Goal: Information Seeking & Learning: Learn about a topic

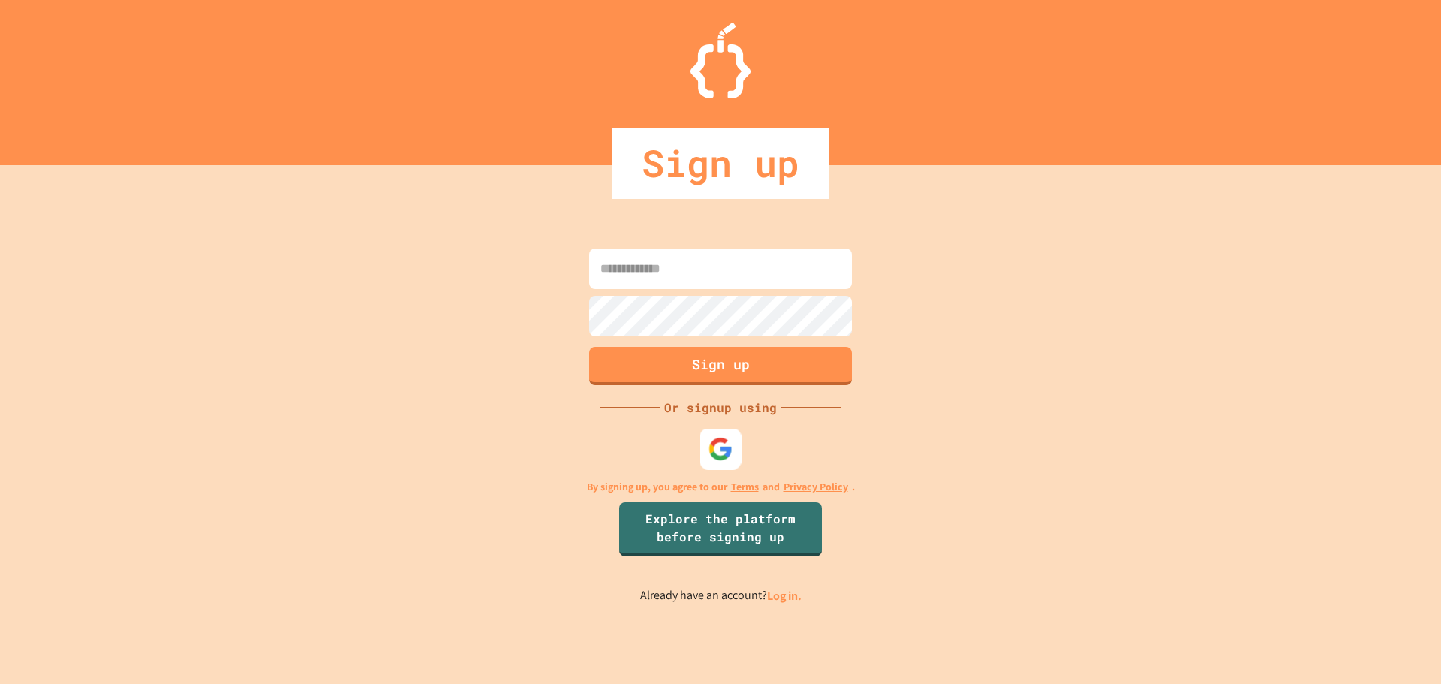
click at [729, 450] on img at bounding box center [721, 448] width 25 height 25
click at [707, 447] on div at bounding box center [720, 448] width 41 height 41
click at [711, 454] on img at bounding box center [721, 448] width 25 height 25
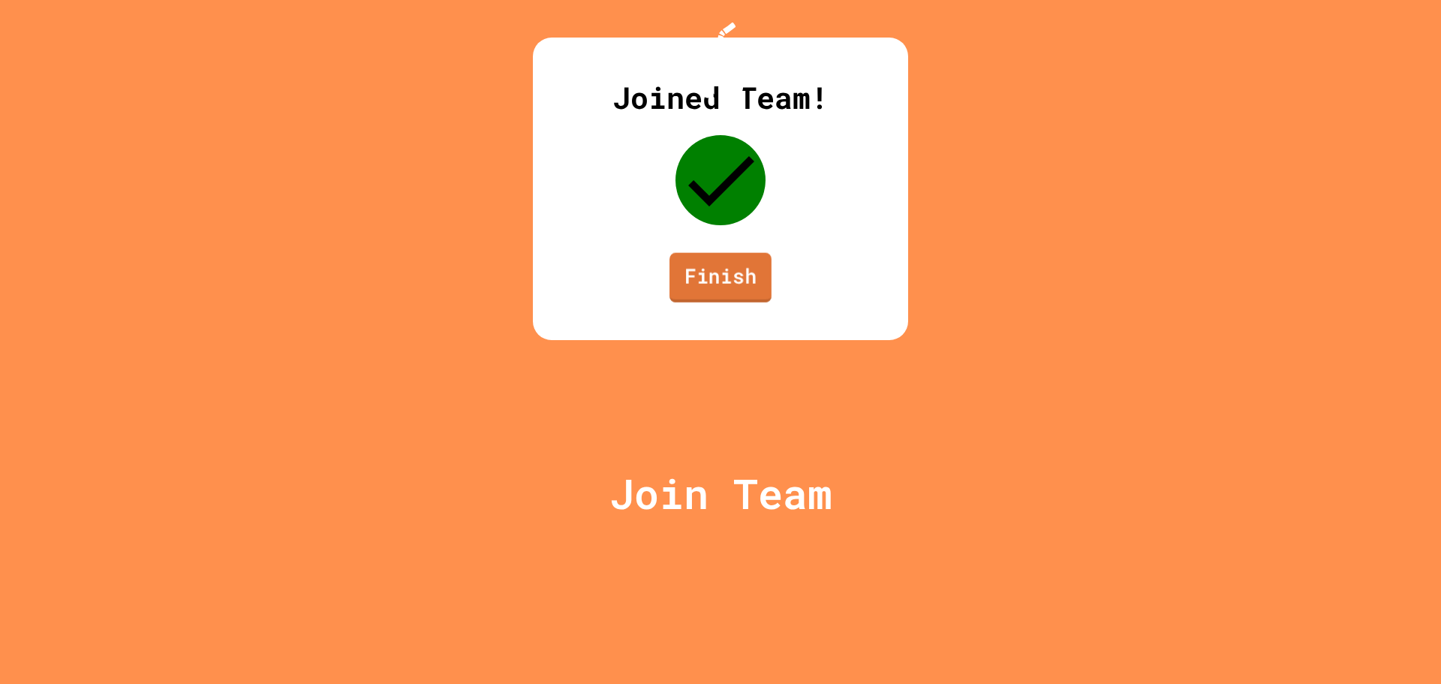
click at [715, 303] on link "Finish" at bounding box center [721, 278] width 102 height 50
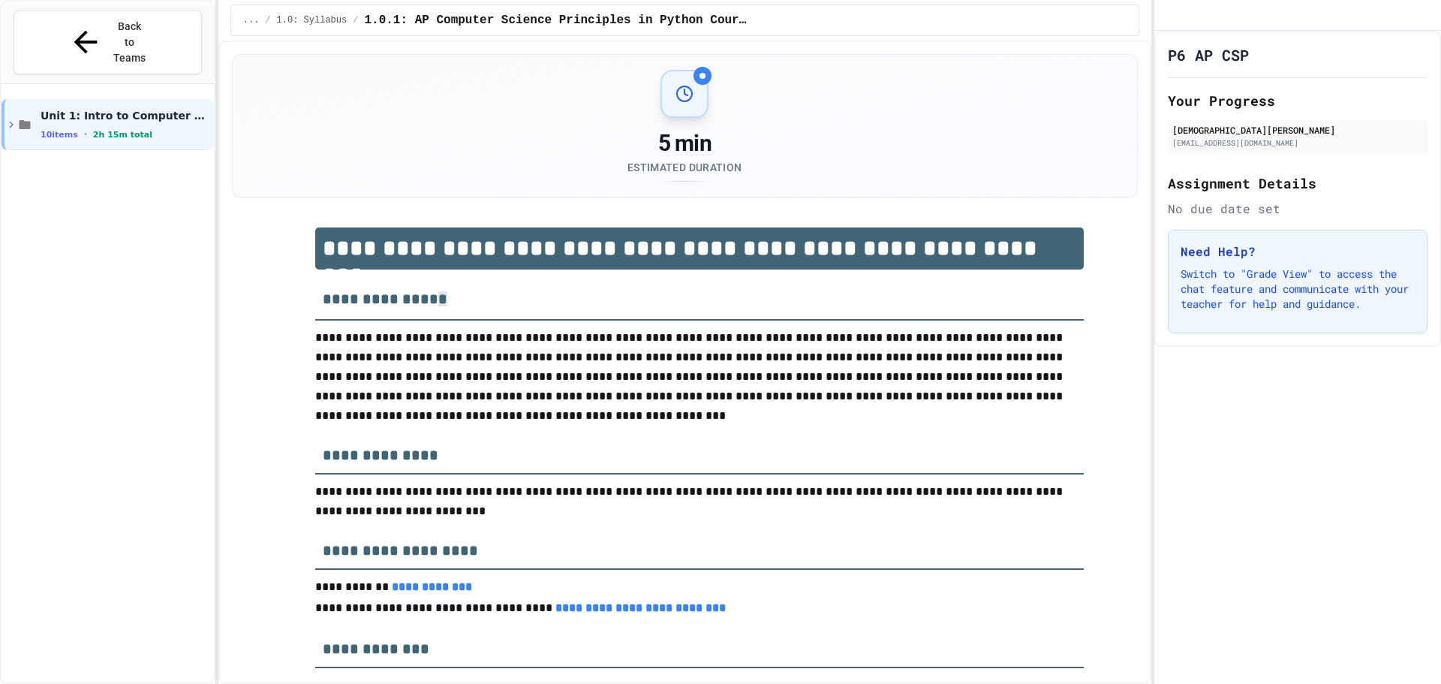
scroll to position [75, 0]
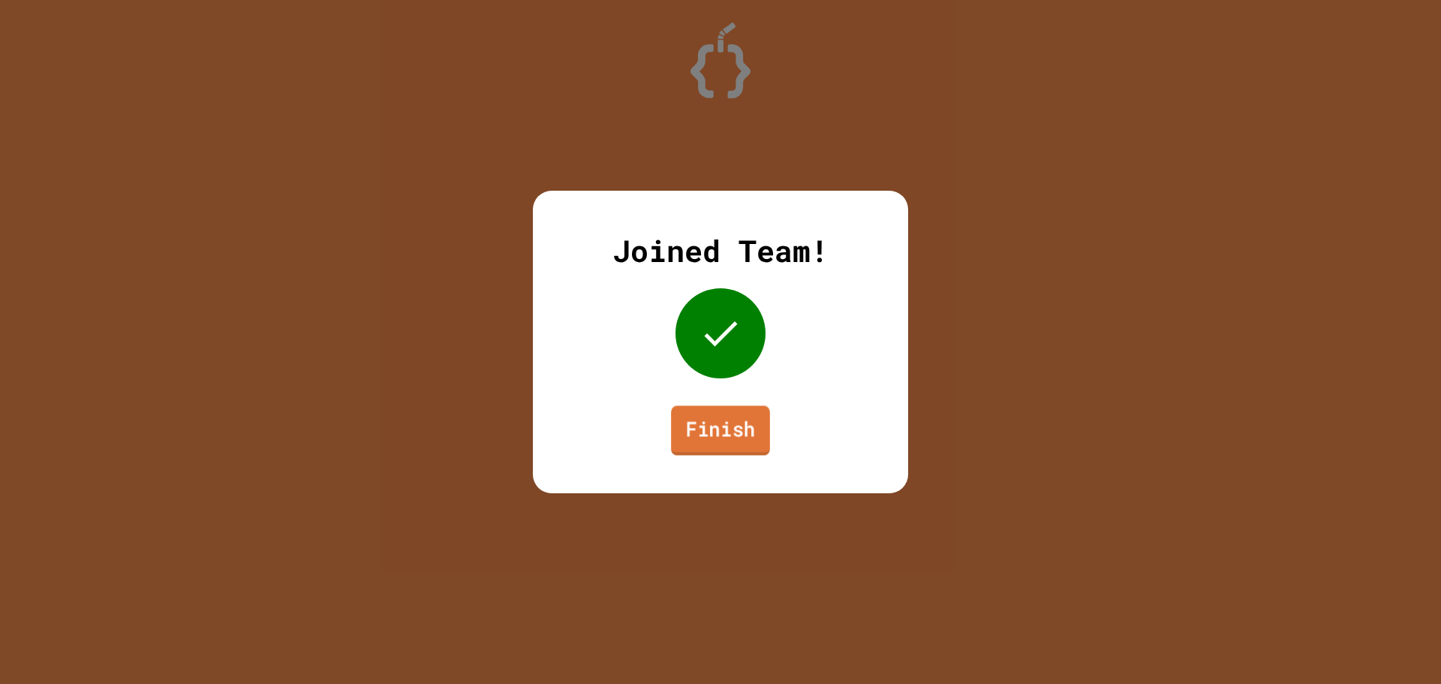
click at [733, 427] on link "Finish" at bounding box center [720, 430] width 99 height 50
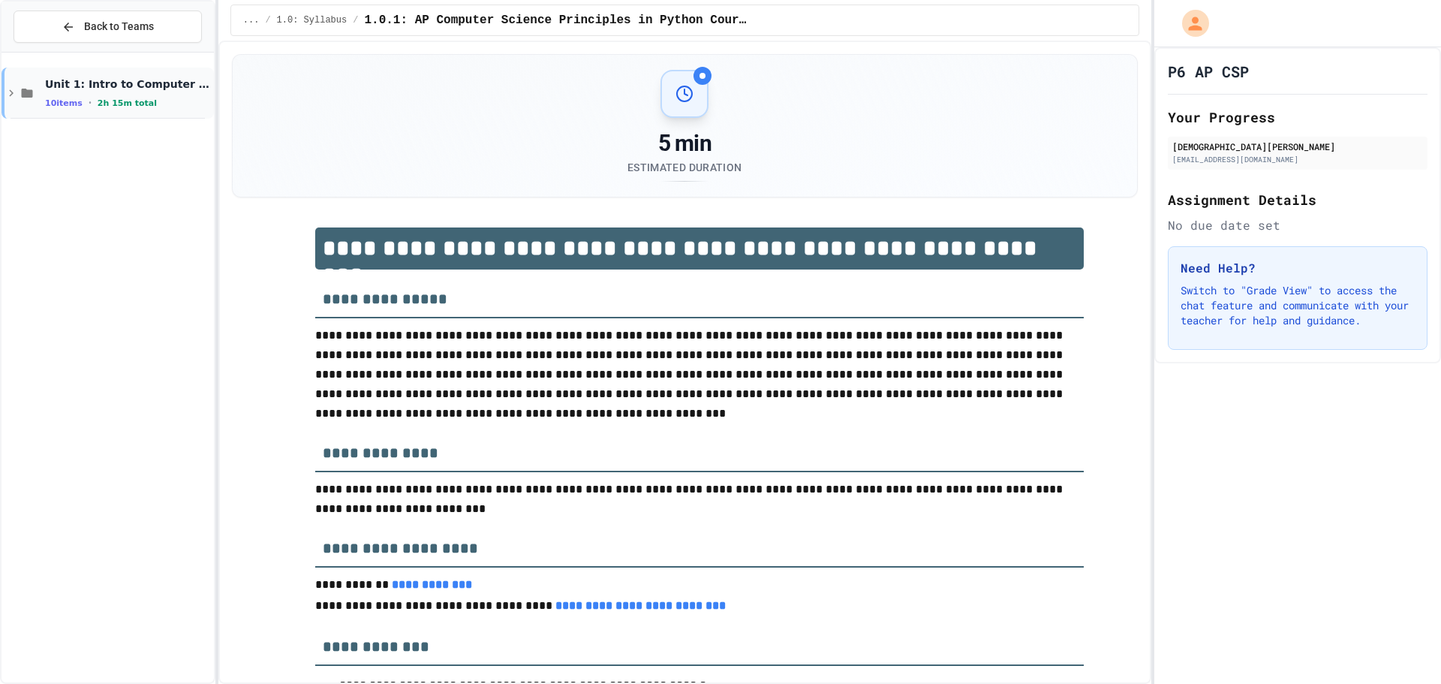
click at [8, 92] on icon at bounding box center [12, 93] width 14 height 14
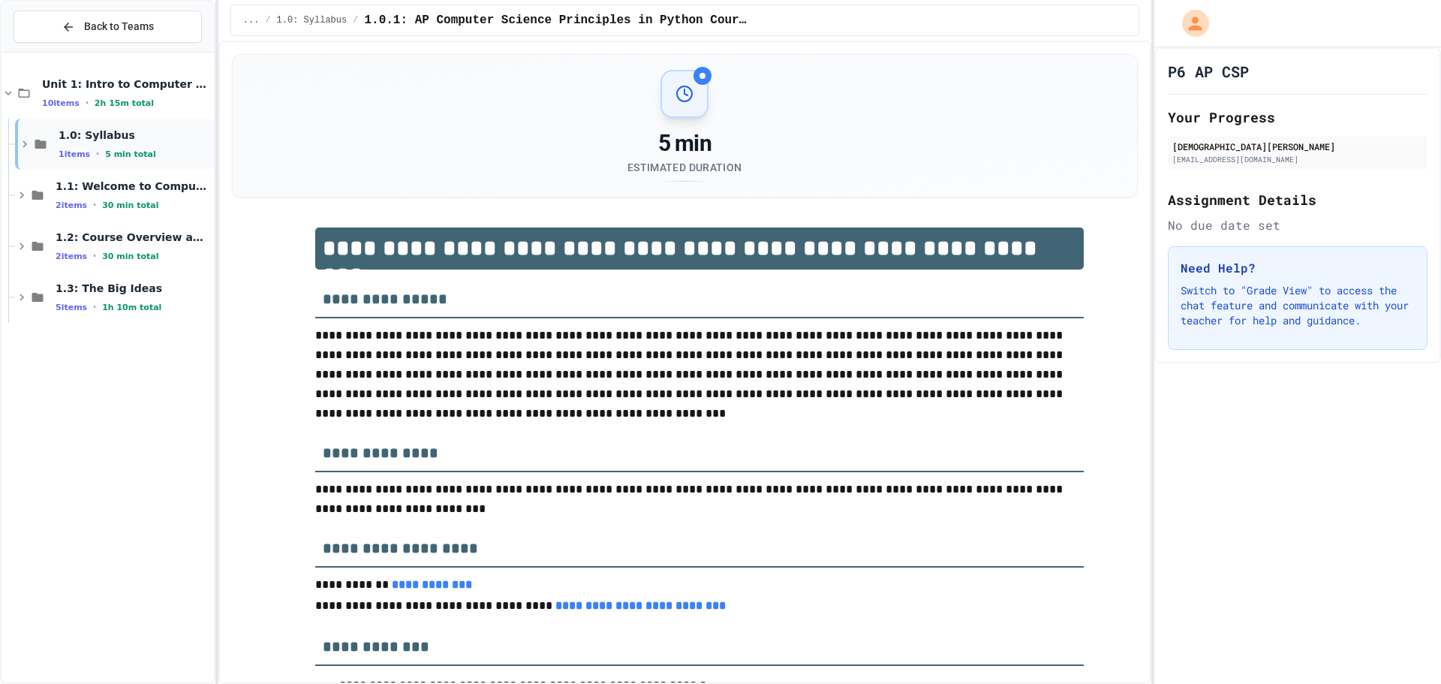
click at [21, 148] on icon at bounding box center [25, 144] width 14 height 14
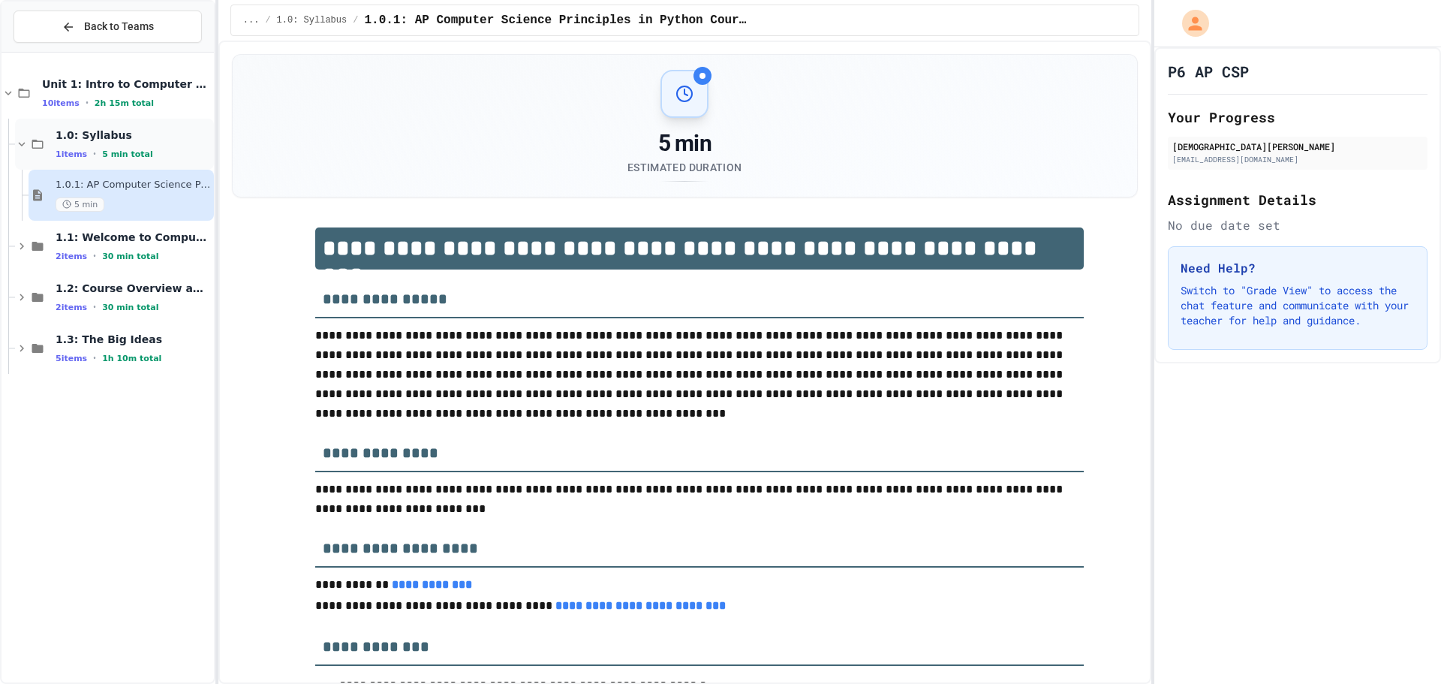
click at [20, 145] on icon at bounding box center [22, 144] width 7 height 5
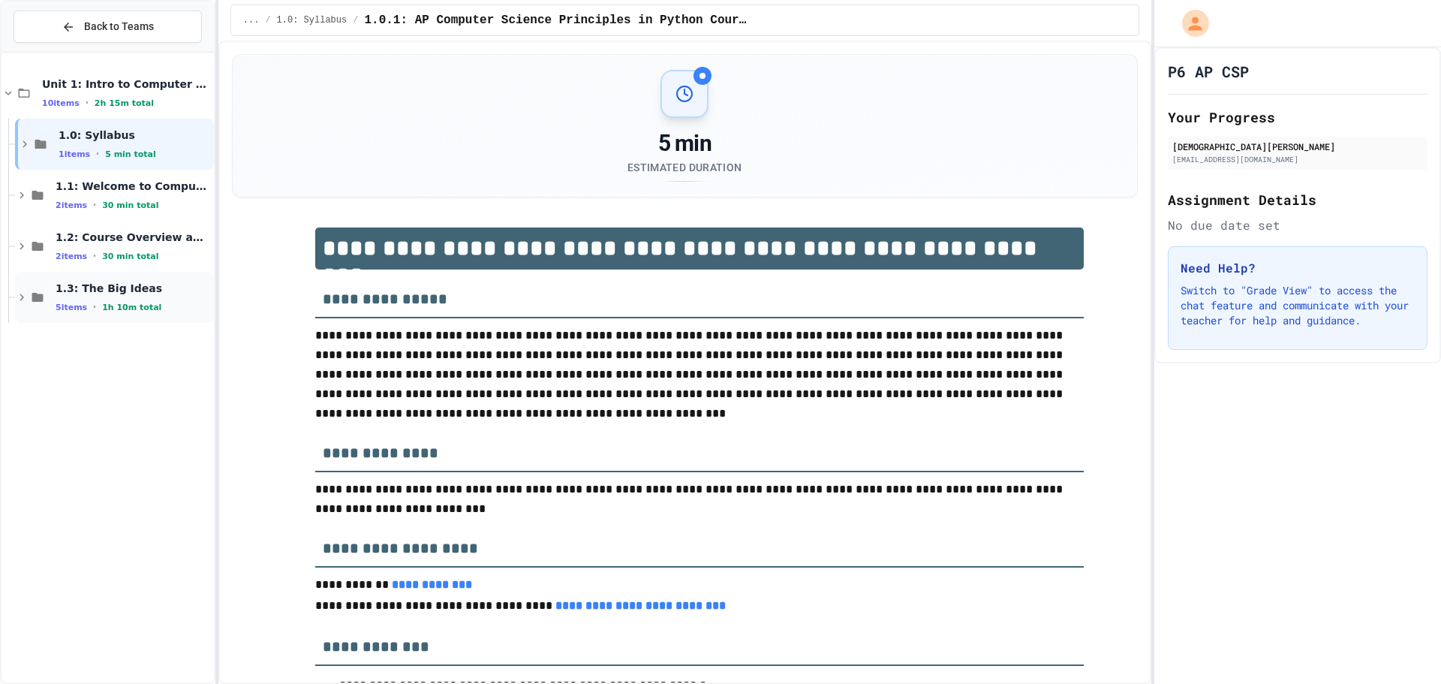
click at [24, 297] on icon at bounding box center [22, 298] width 14 height 14
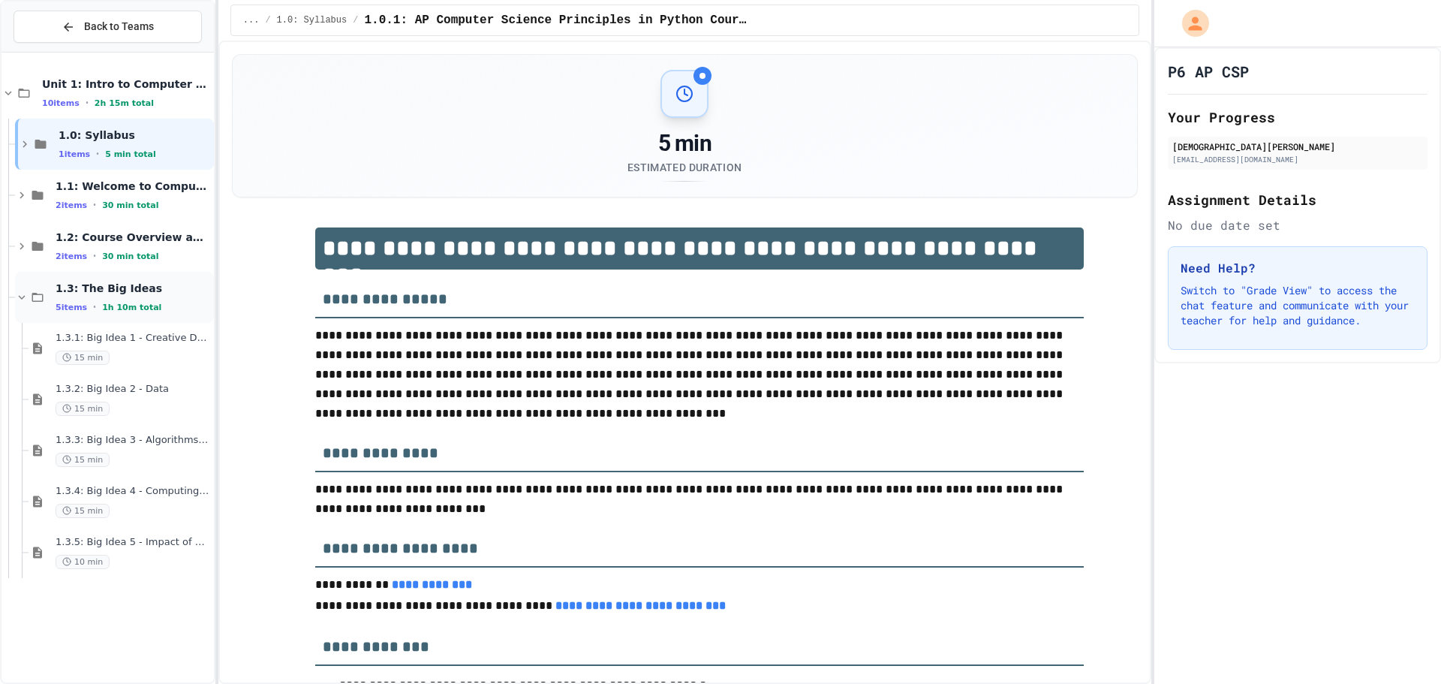
click at [22, 297] on icon at bounding box center [22, 298] width 14 height 14
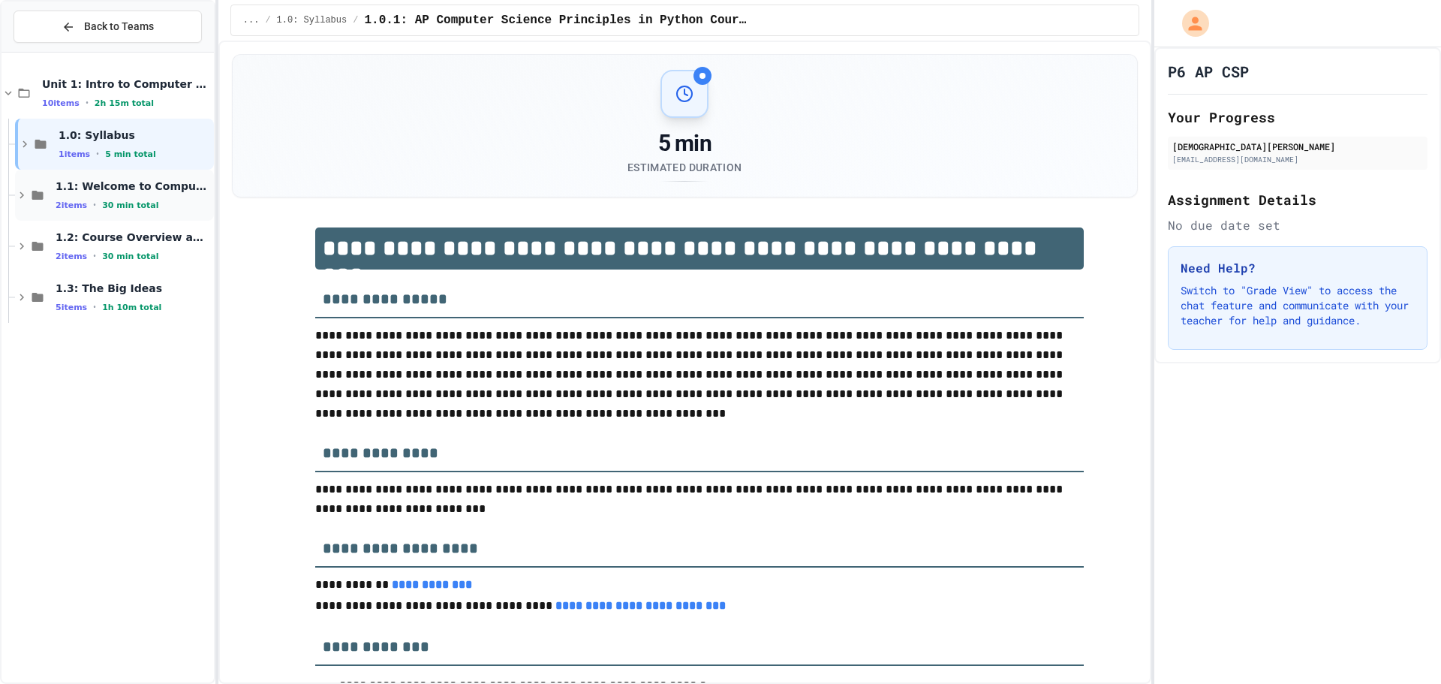
click at [20, 189] on icon at bounding box center [22, 195] width 14 height 14
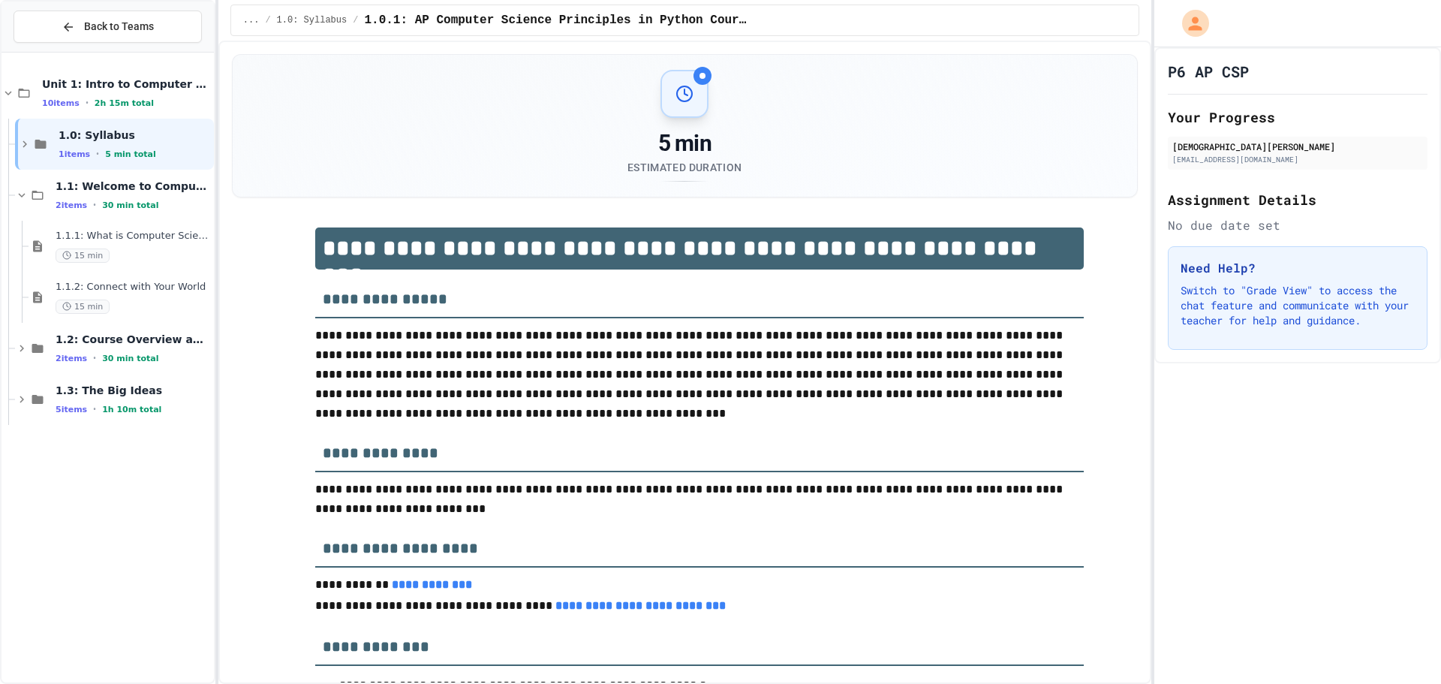
click at [20, 189] on icon at bounding box center [22, 195] width 14 height 14
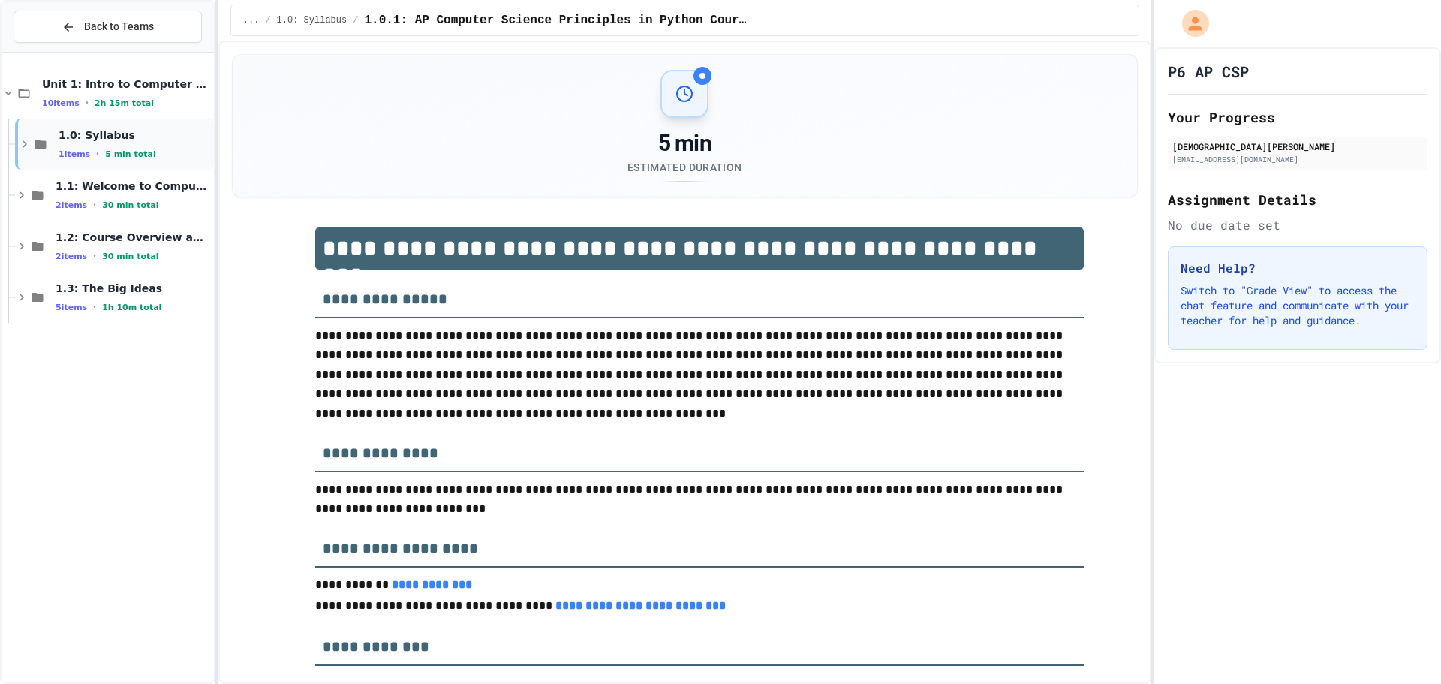
click at [38, 131] on div "1.0: Syllabus 1 items • 5 min total" at bounding box center [114, 144] width 199 height 51
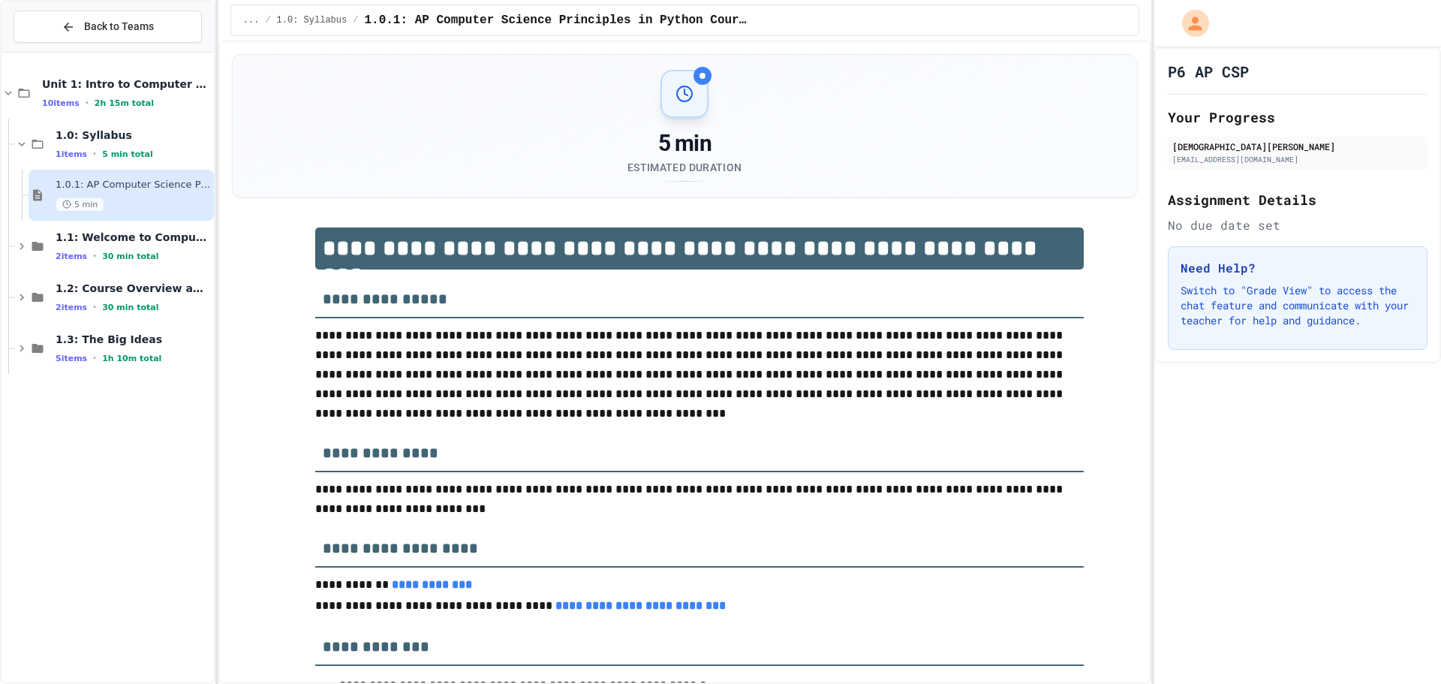
click at [38, 131] on div "1.0: Syllabus 1 items • 5 min total" at bounding box center [114, 144] width 199 height 51
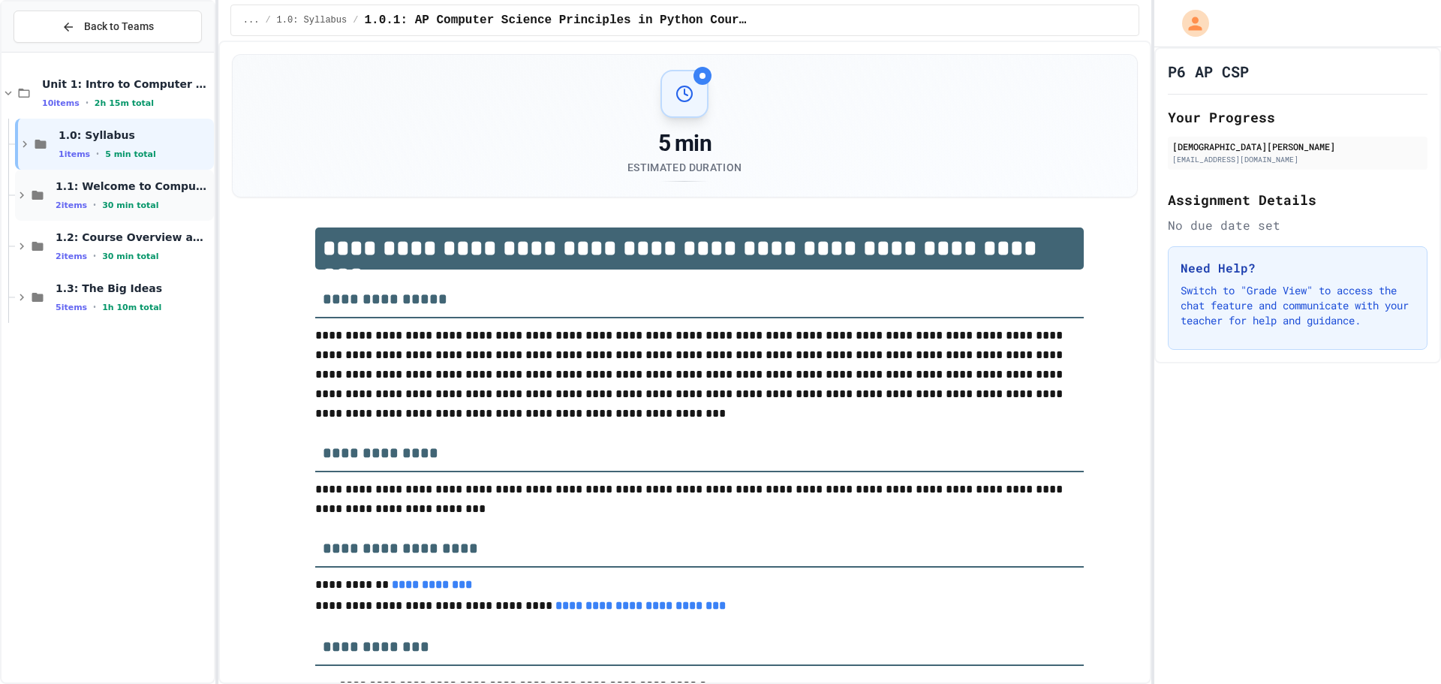
click at [41, 194] on icon at bounding box center [37, 195] width 11 height 9
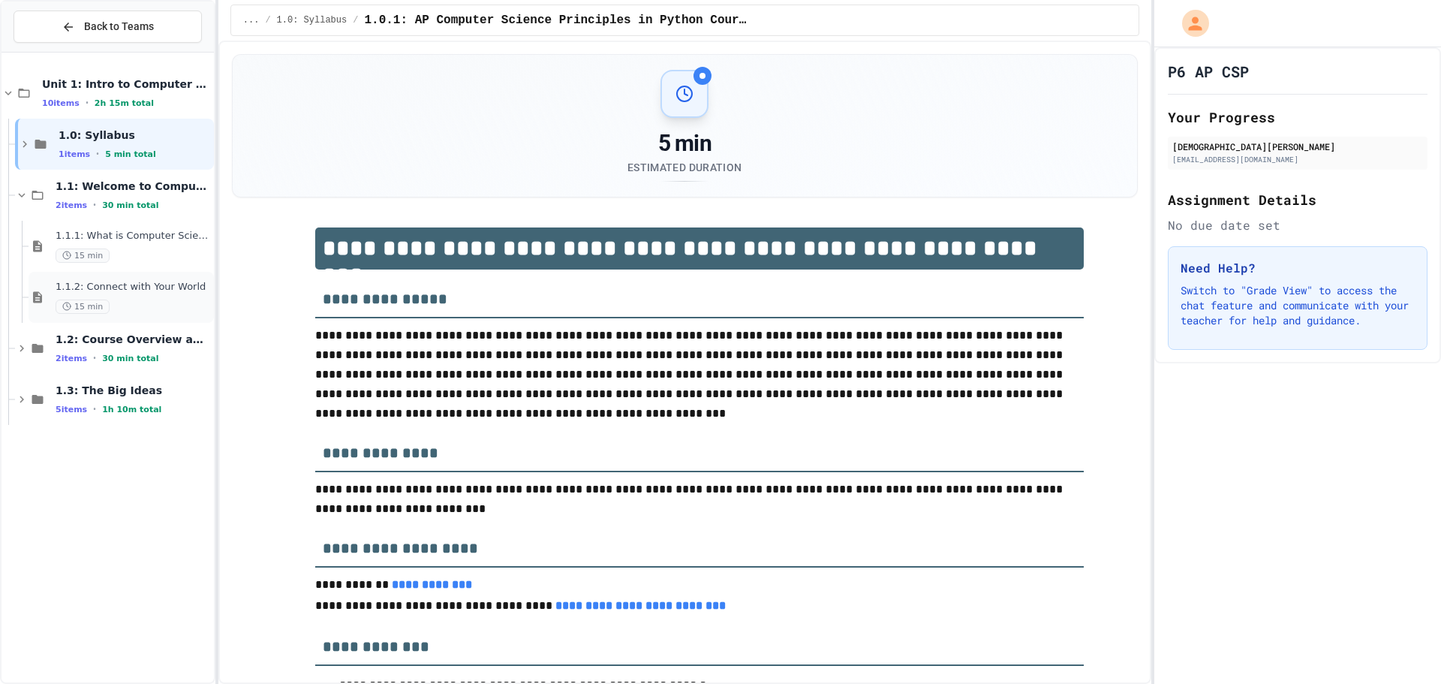
click at [79, 305] on span "15 min" at bounding box center [83, 307] width 54 height 14
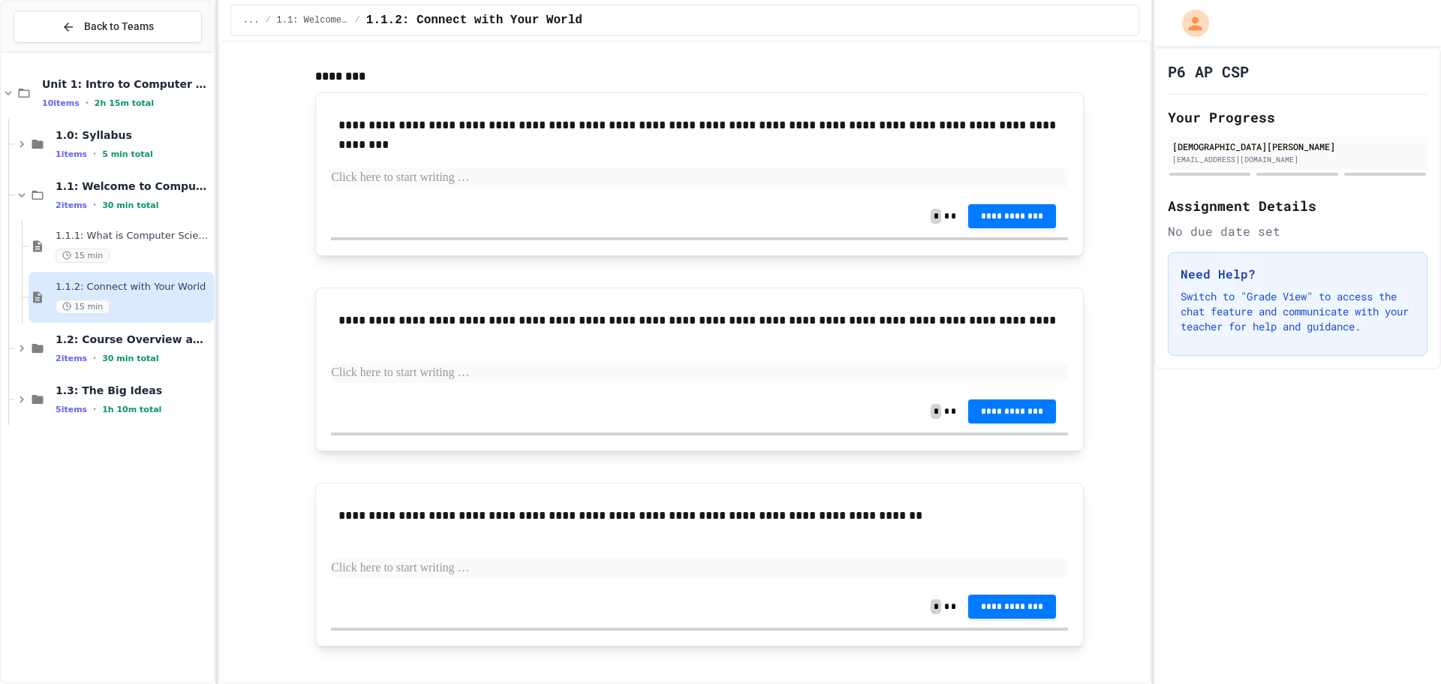
scroll to position [318, 0]
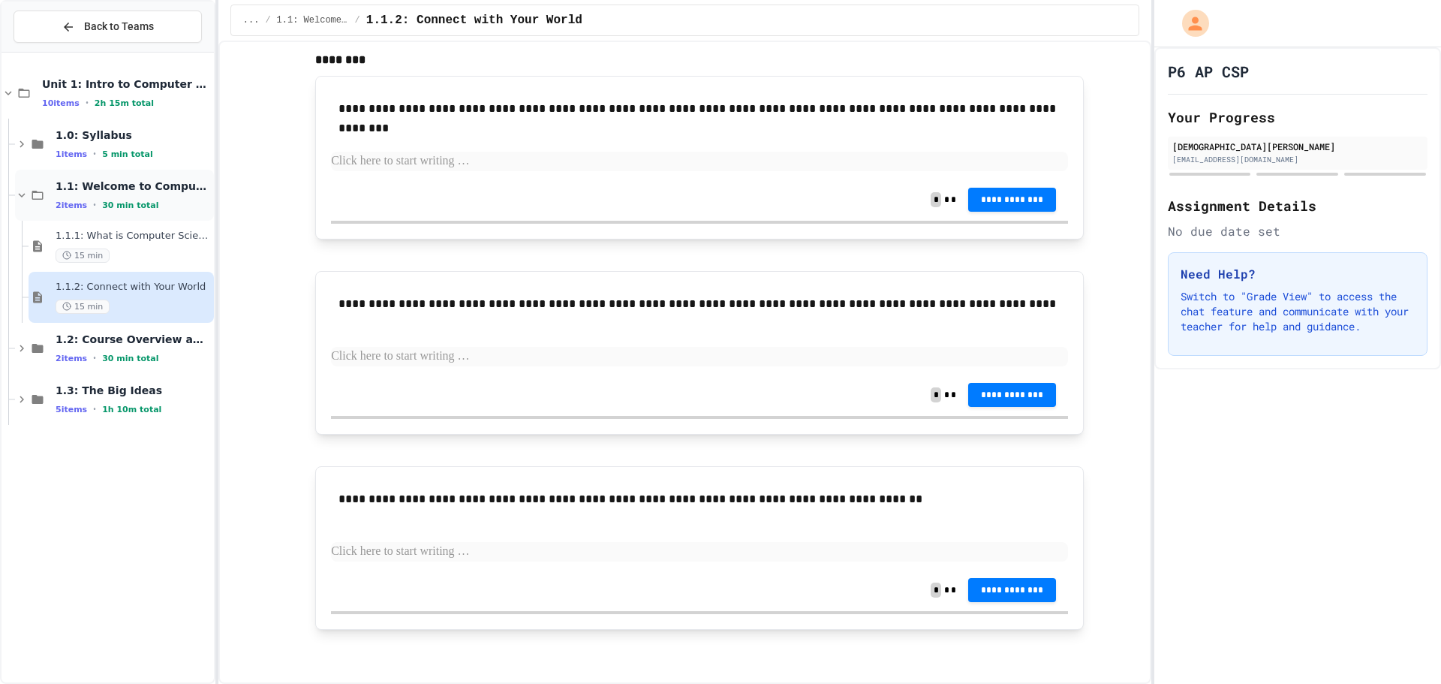
click at [136, 195] on div "1.1: Welcome to Computer Science 2 items • 30 min total" at bounding box center [133, 195] width 155 height 32
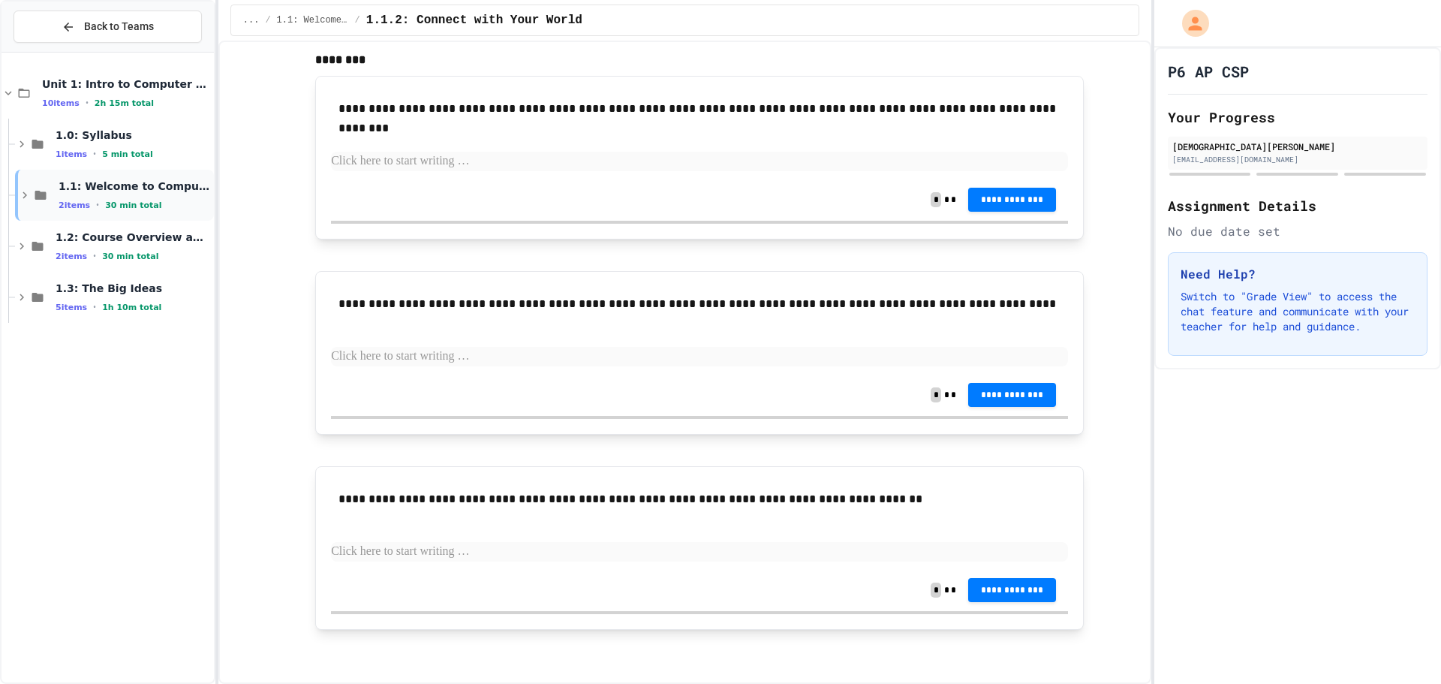
click at [135, 193] on span "1.1: Welcome to Computer Science" at bounding box center [135, 186] width 152 height 14
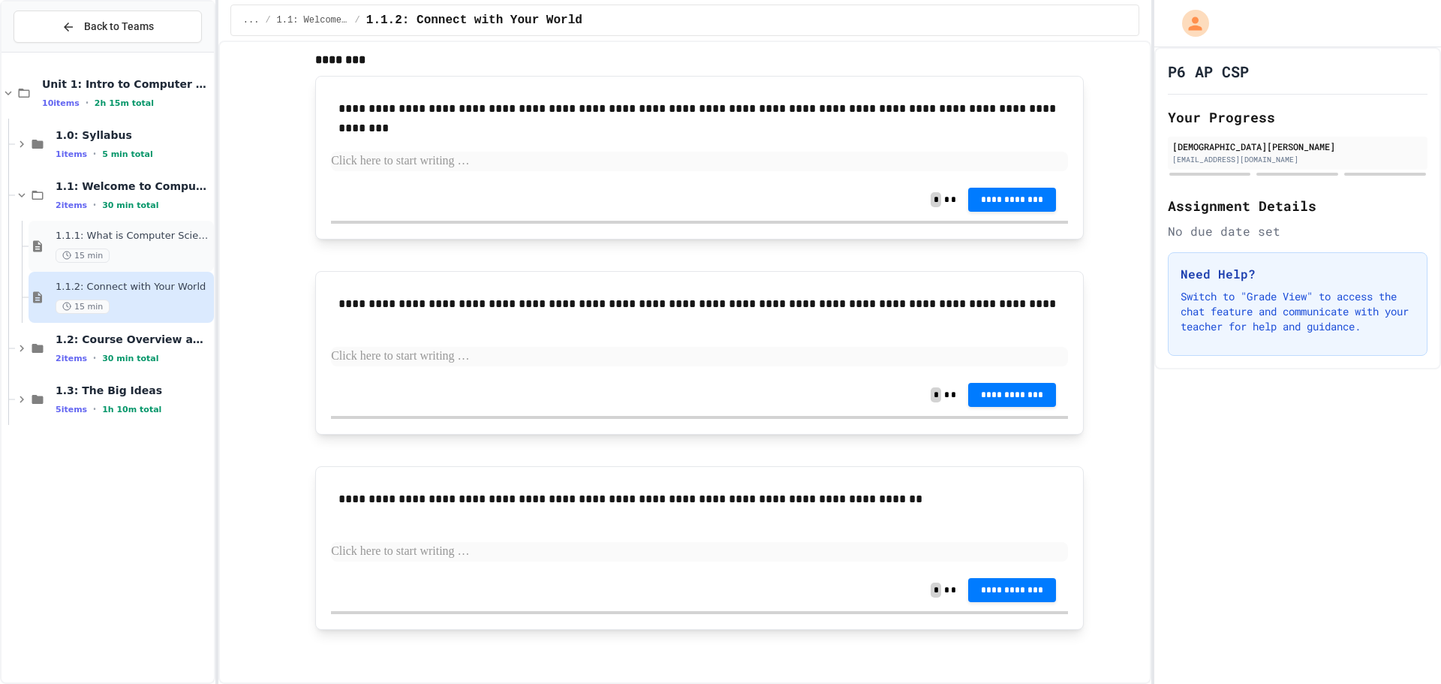
click at [135, 250] on div "15 min" at bounding box center [133, 255] width 155 height 14
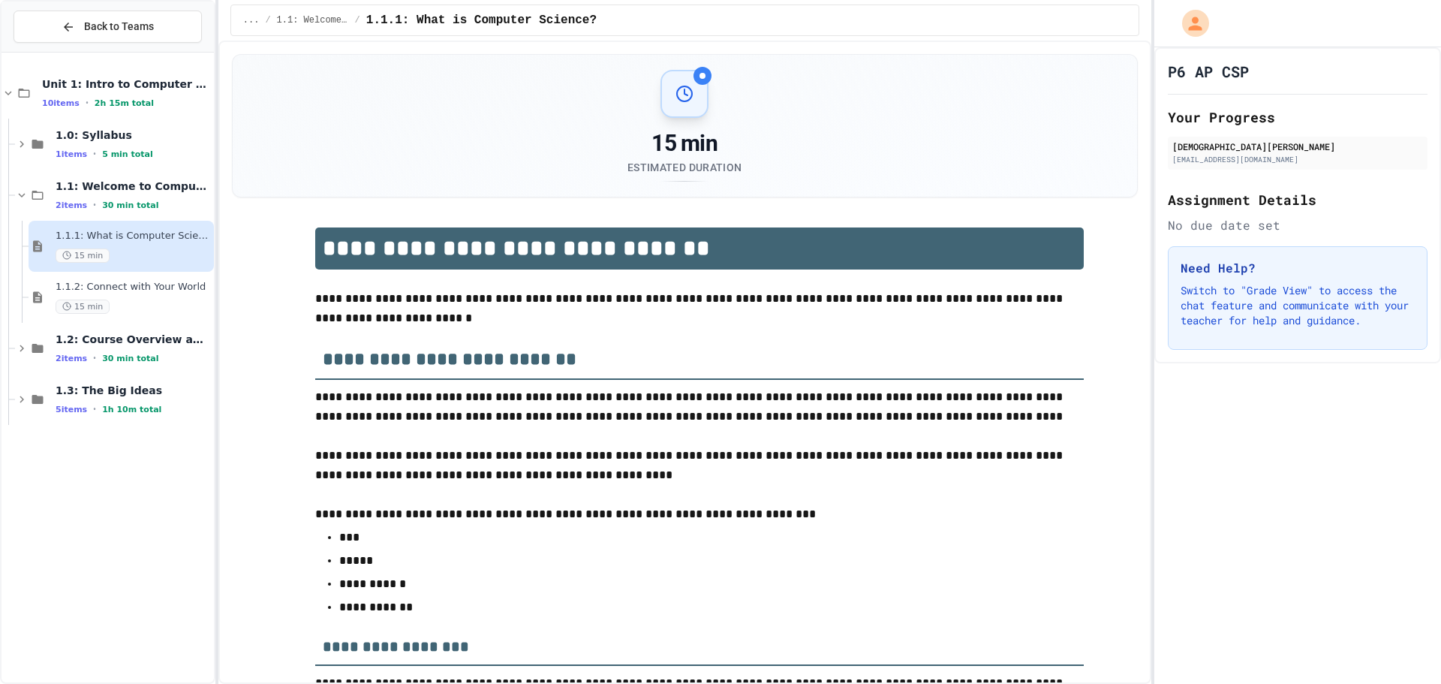
scroll to position [2486, 0]
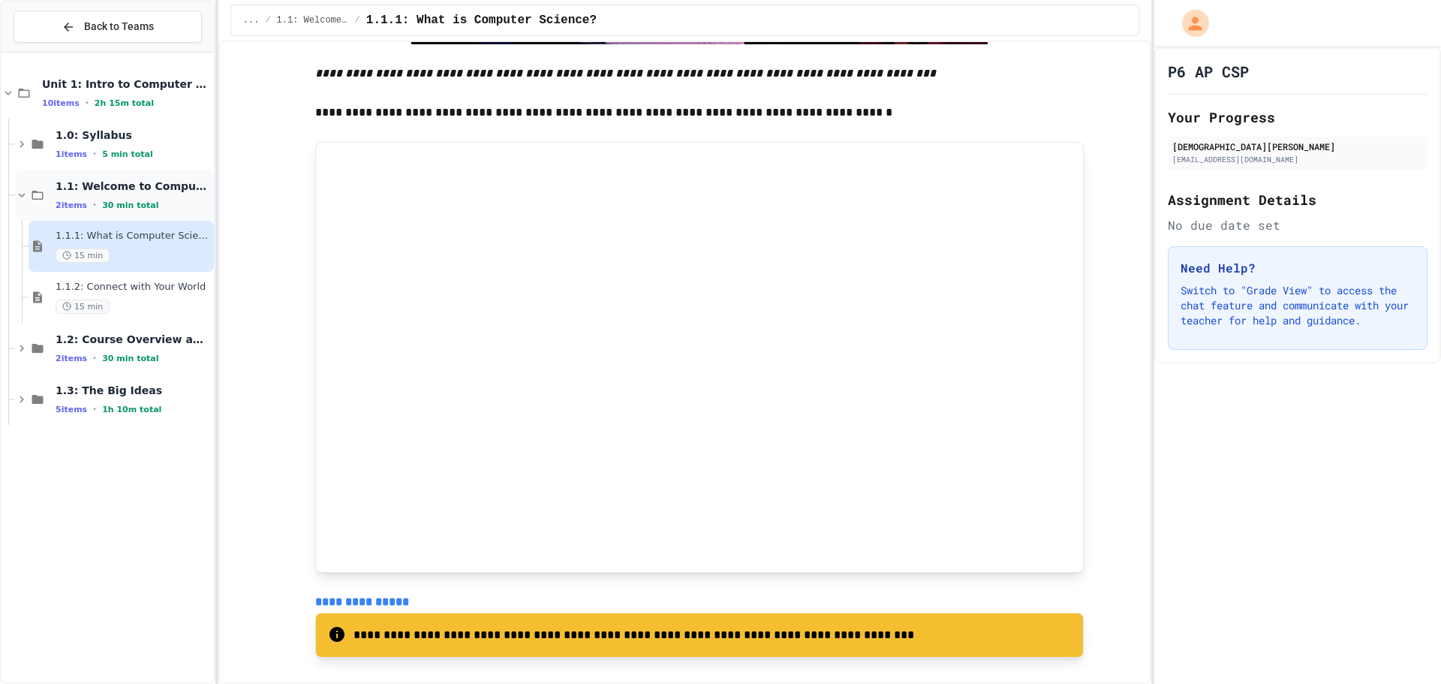
click at [140, 178] on div "1.1: Welcome to Computer Science 2 items • 30 min total" at bounding box center [114, 195] width 199 height 51
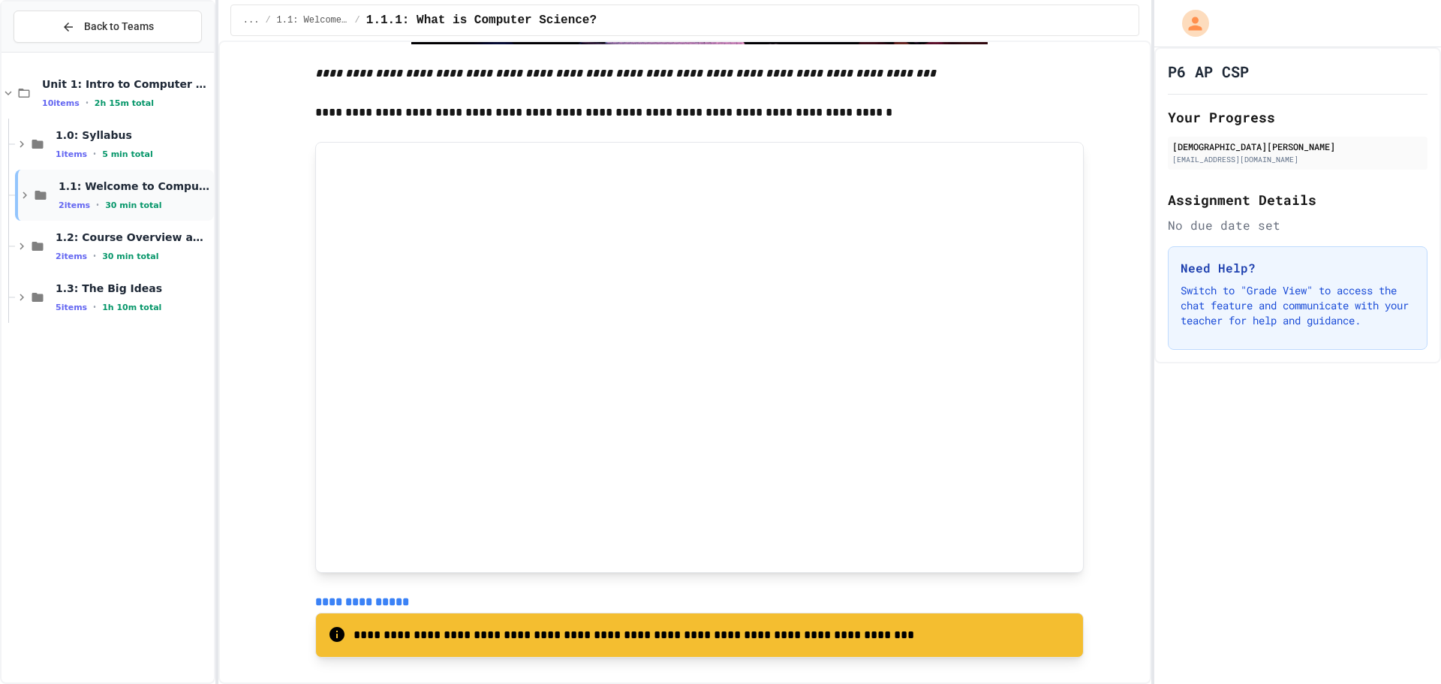
click at [20, 193] on icon at bounding box center [25, 195] width 14 height 14
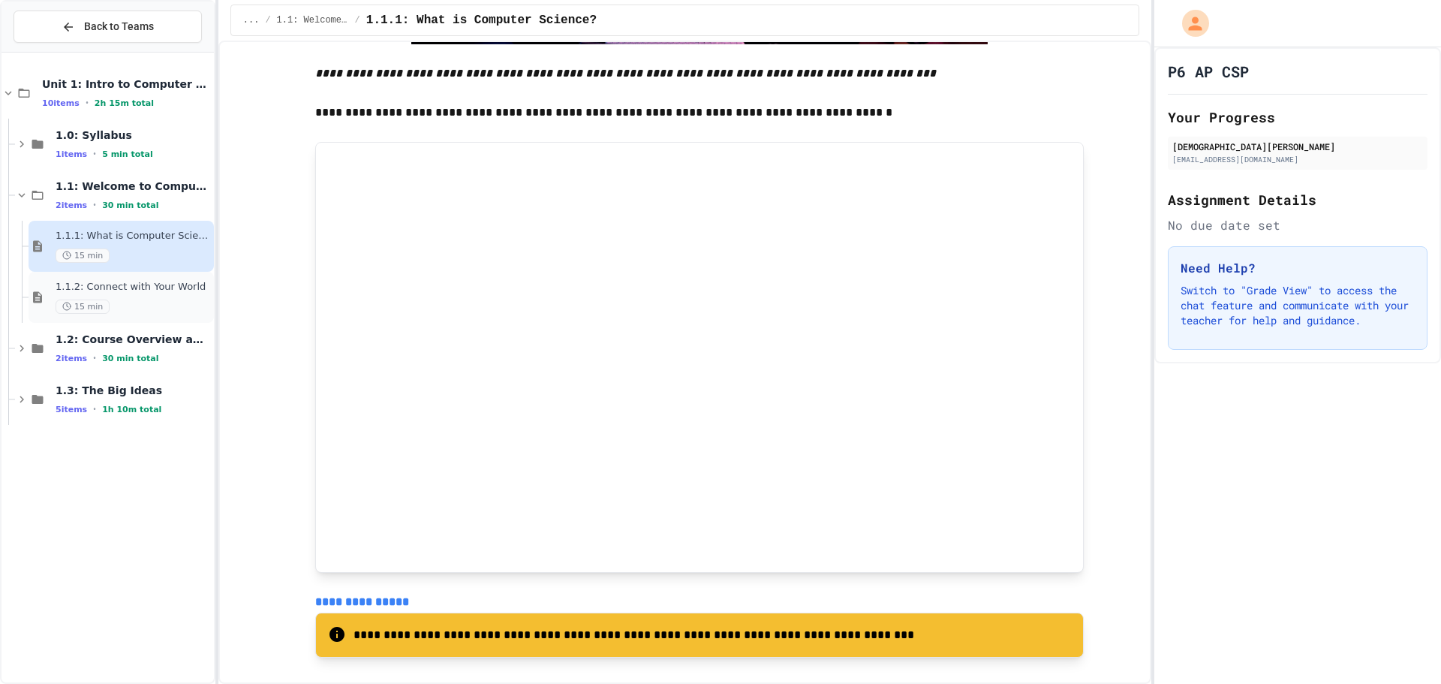
click at [128, 293] on span "1.1.2: Connect with Your World" at bounding box center [133, 287] width 155 height 13
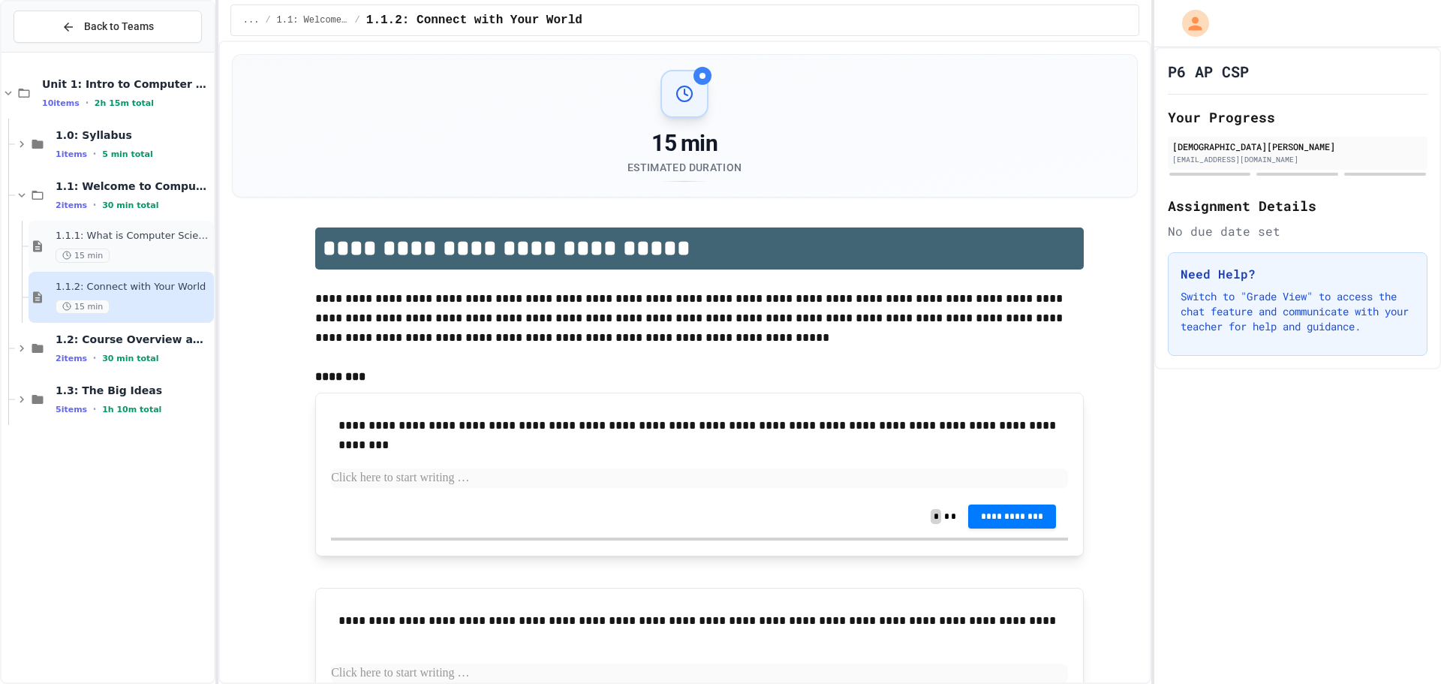
click at [151, 246] on div "1.1.1: What is Computer Science? 15 min" at bounding box center [133, 246] width 155 height 33
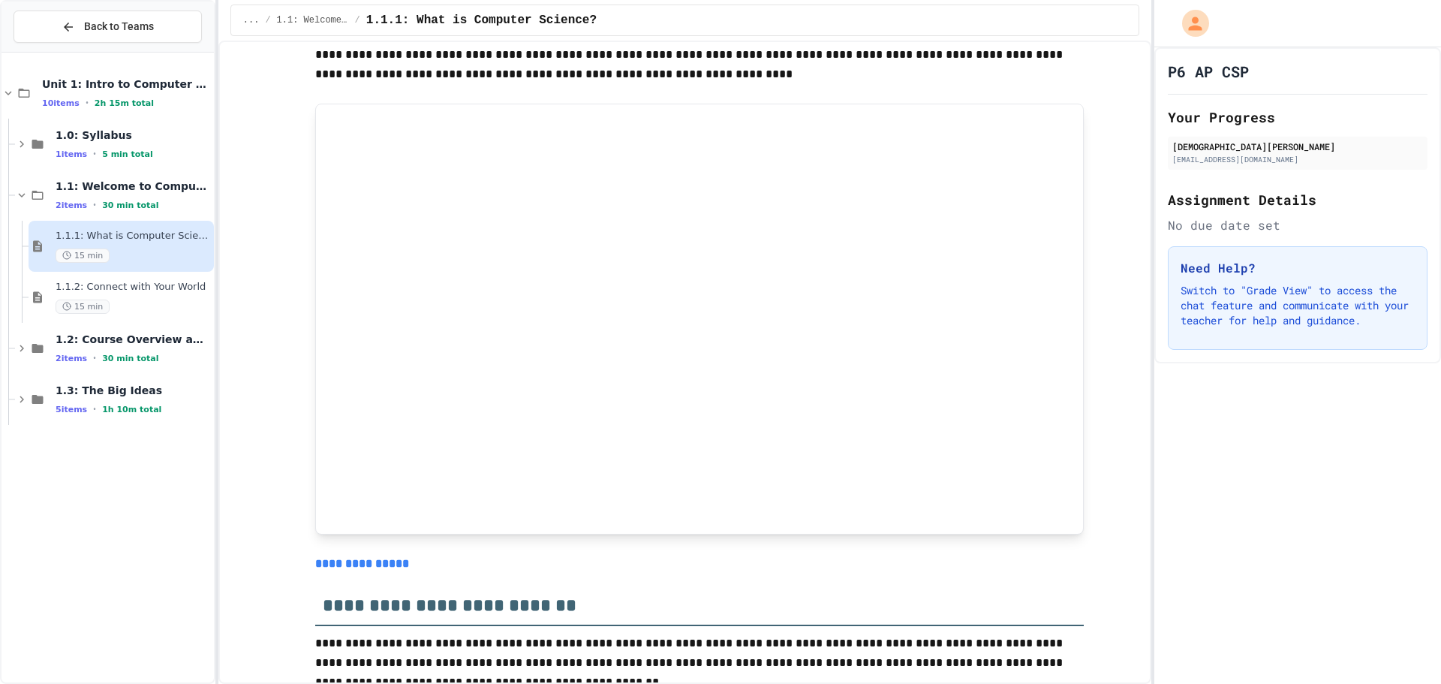
scroll to position [6384, 0]
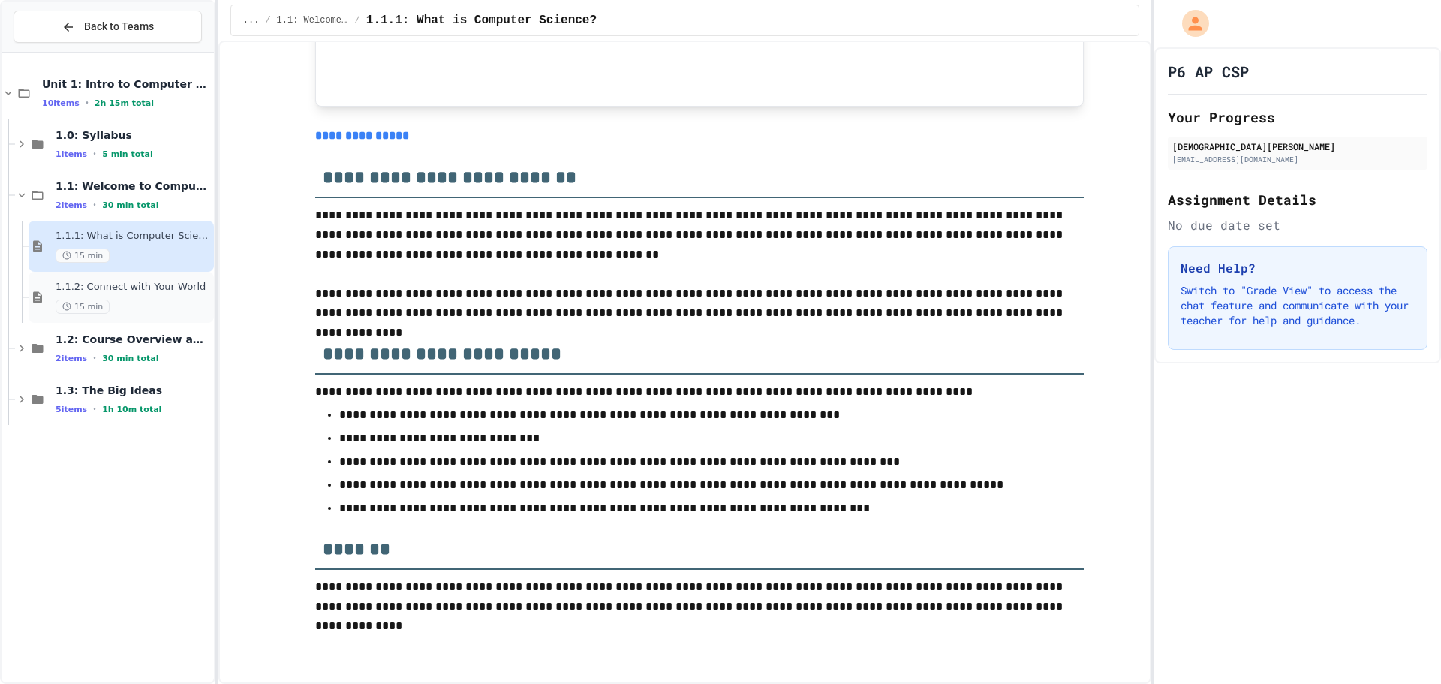
click at [143, 285] on span "1.1.2: Connect with Your World" at bounding box center [133, 287] width 155 height 13
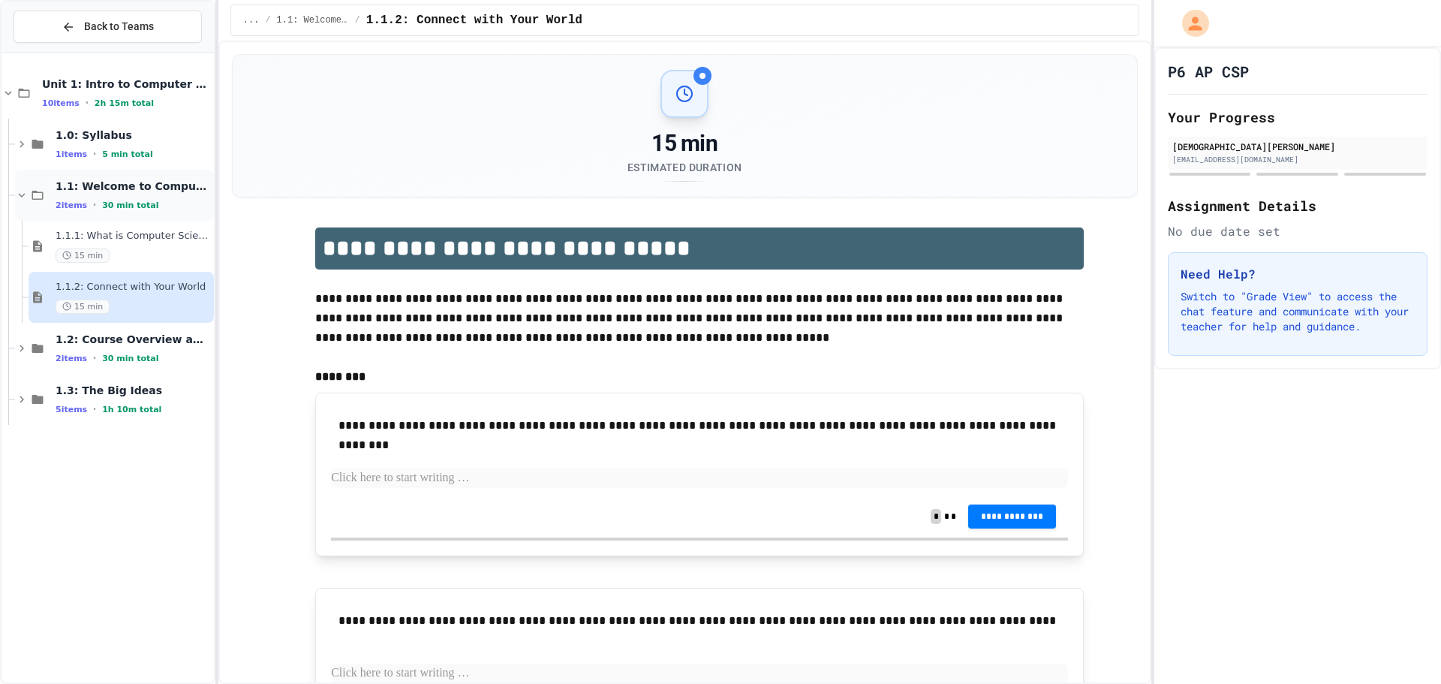
click at [160, 178] on div "1.1: Welcome to Computer Science 2 items • 30 min total" at bounding box center [114, 195] width 199 height 51
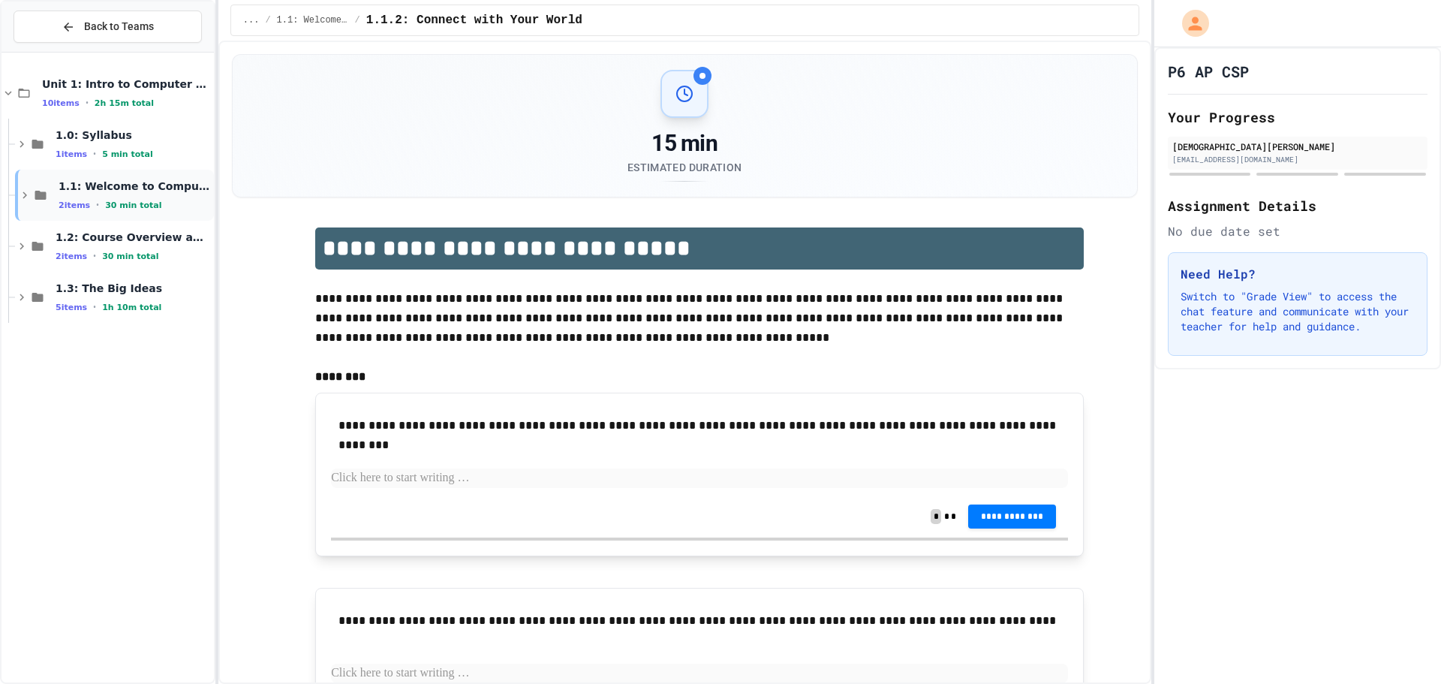
click at [116, 178] on div "1.1: Welcome to Computer Science 2 items • 30 min total" at bounding box center [114, 195] width 199 height 51
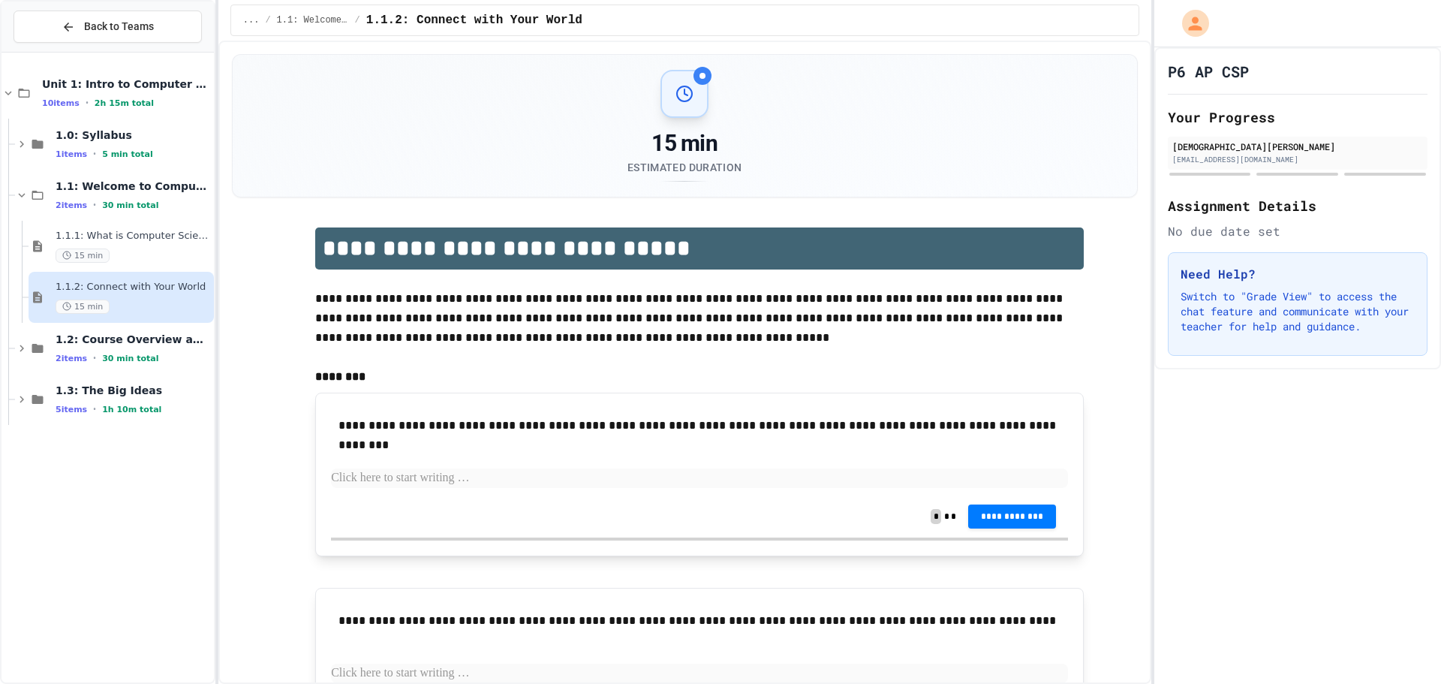
scroll to position [150, 0]
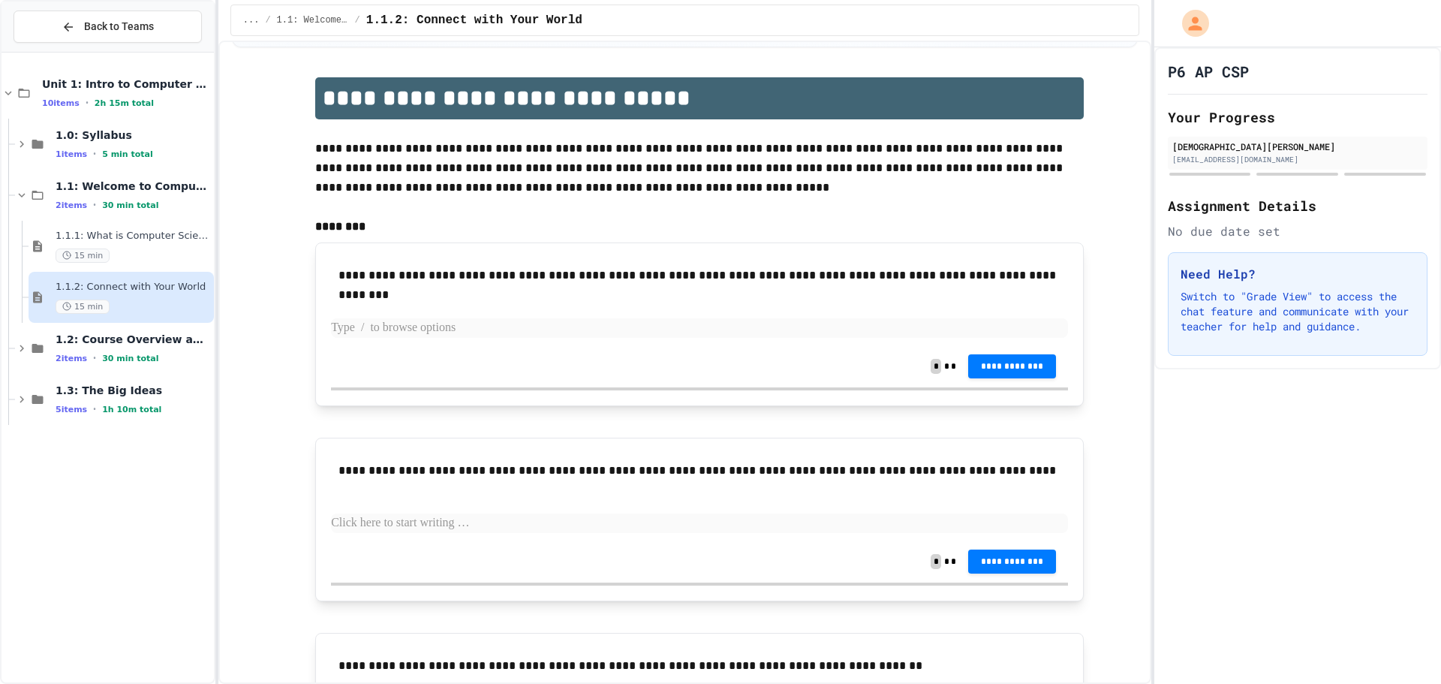
click at [422, 333] on p at bounding box center [699, 328] width 737 height 20
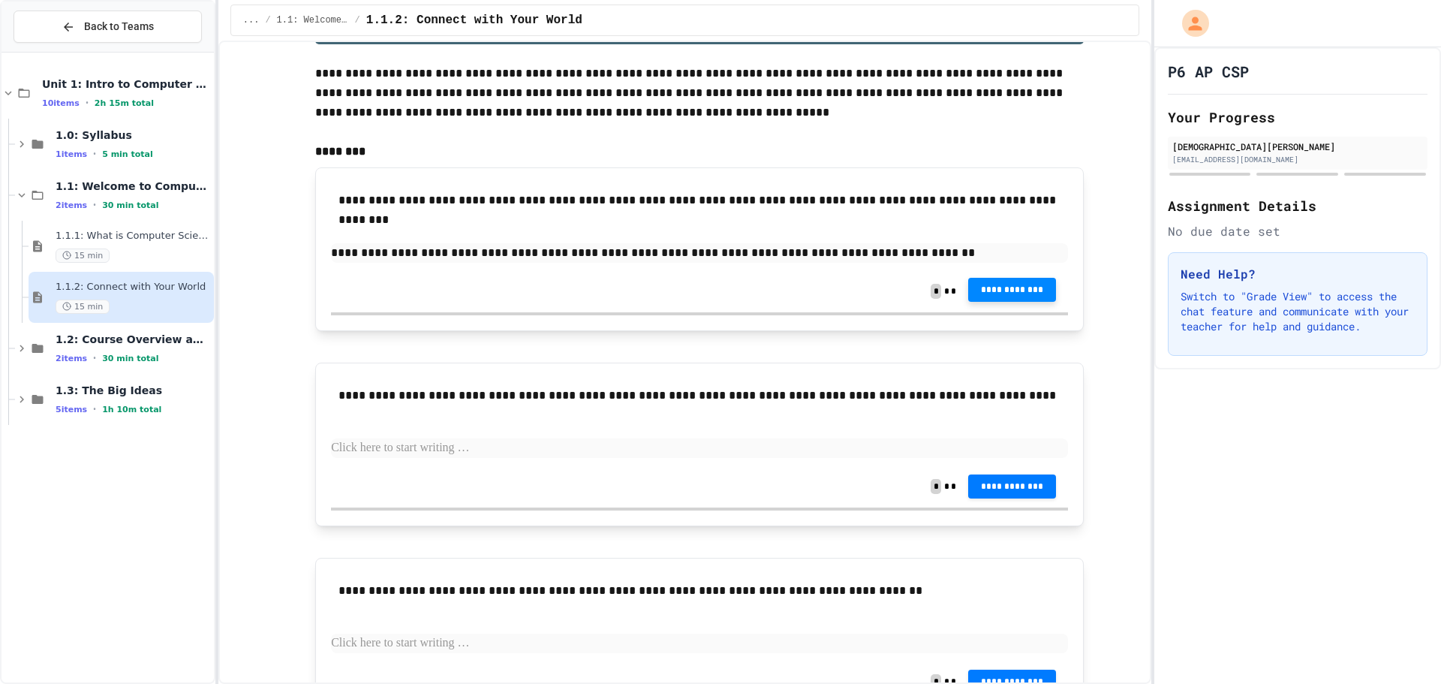
click at [980, 293] on span "**********" at bounding box center [1012, 290] width 65 height 12
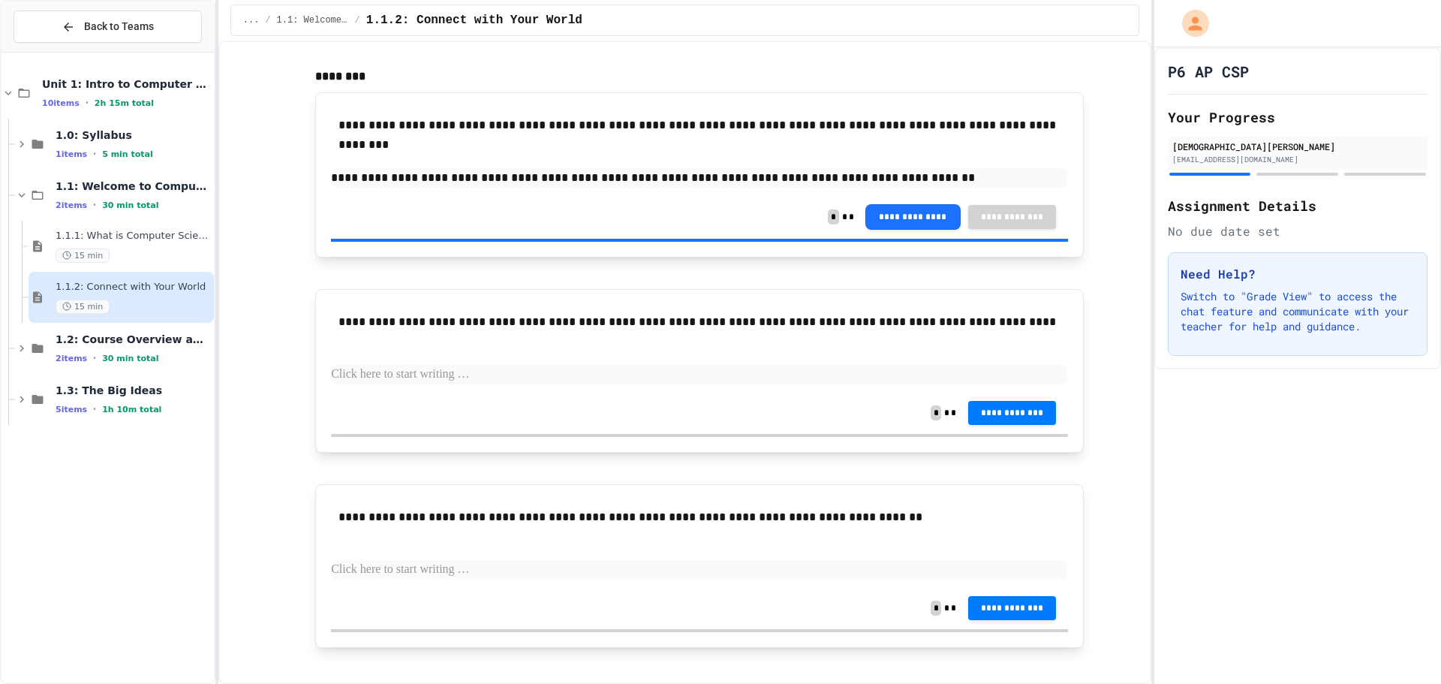
scroll to position [320, 0]
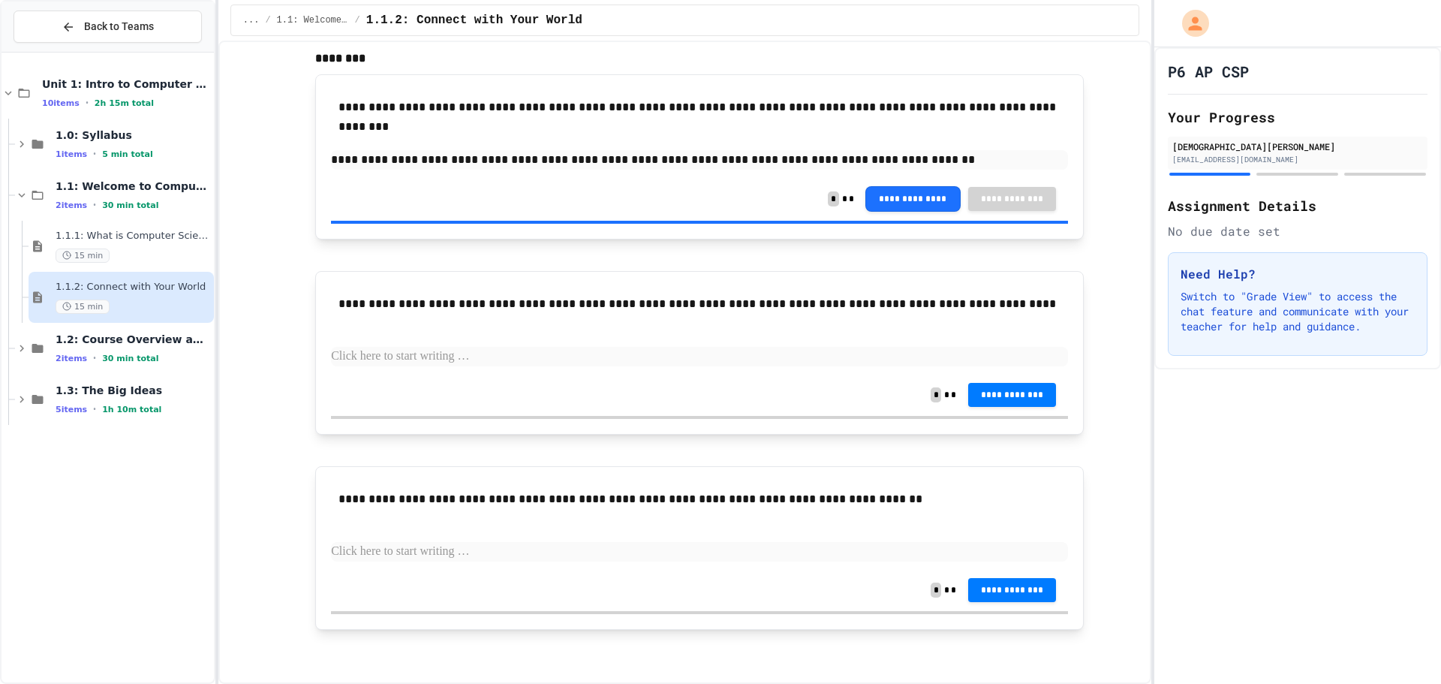
click at [512, 368] on div "**********" at bounding box center [699, 330] width 737 height 87
click at [513, 354] on p at bounding box center [699, 357] width 737 height 20
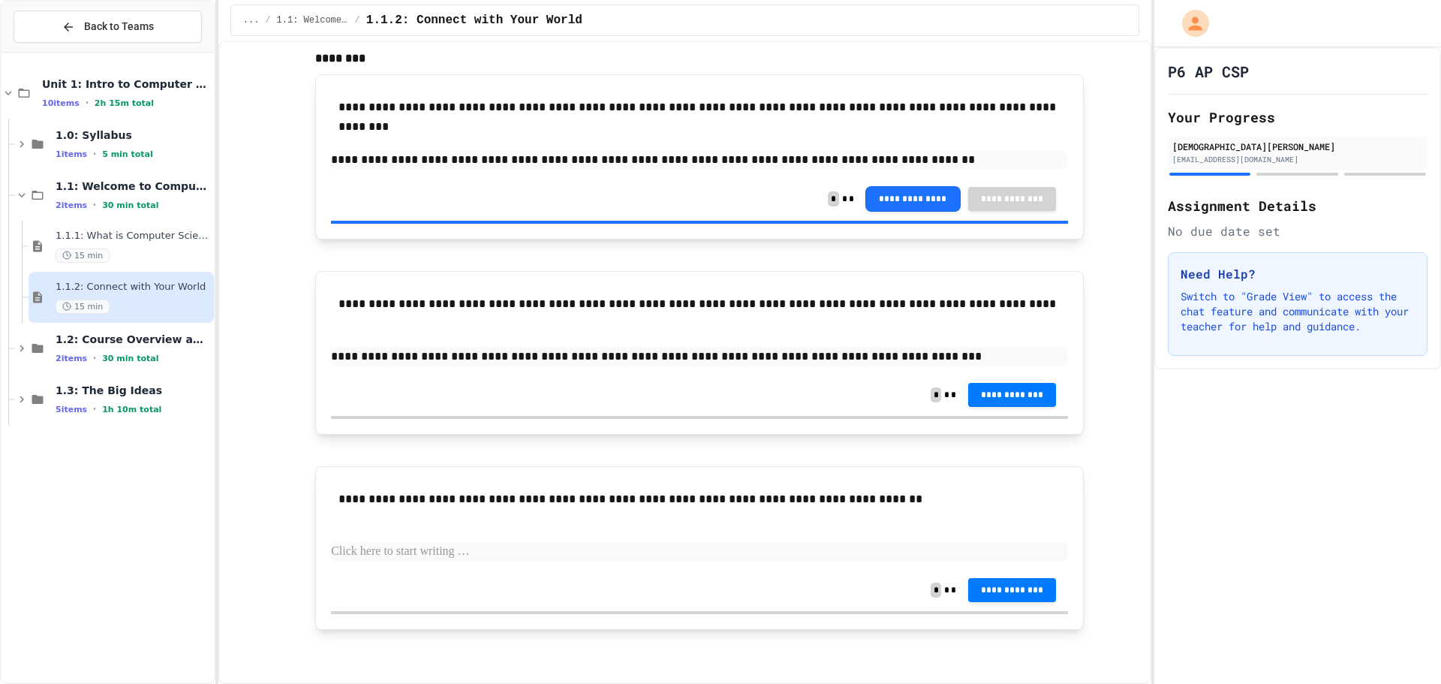
click at [1014, 381] on div "**********" at bounding box center [699, 395] width 737 height 42
click at [1008, 402] on button "**********" at bounding box center [1012, 393] width 89 height 24
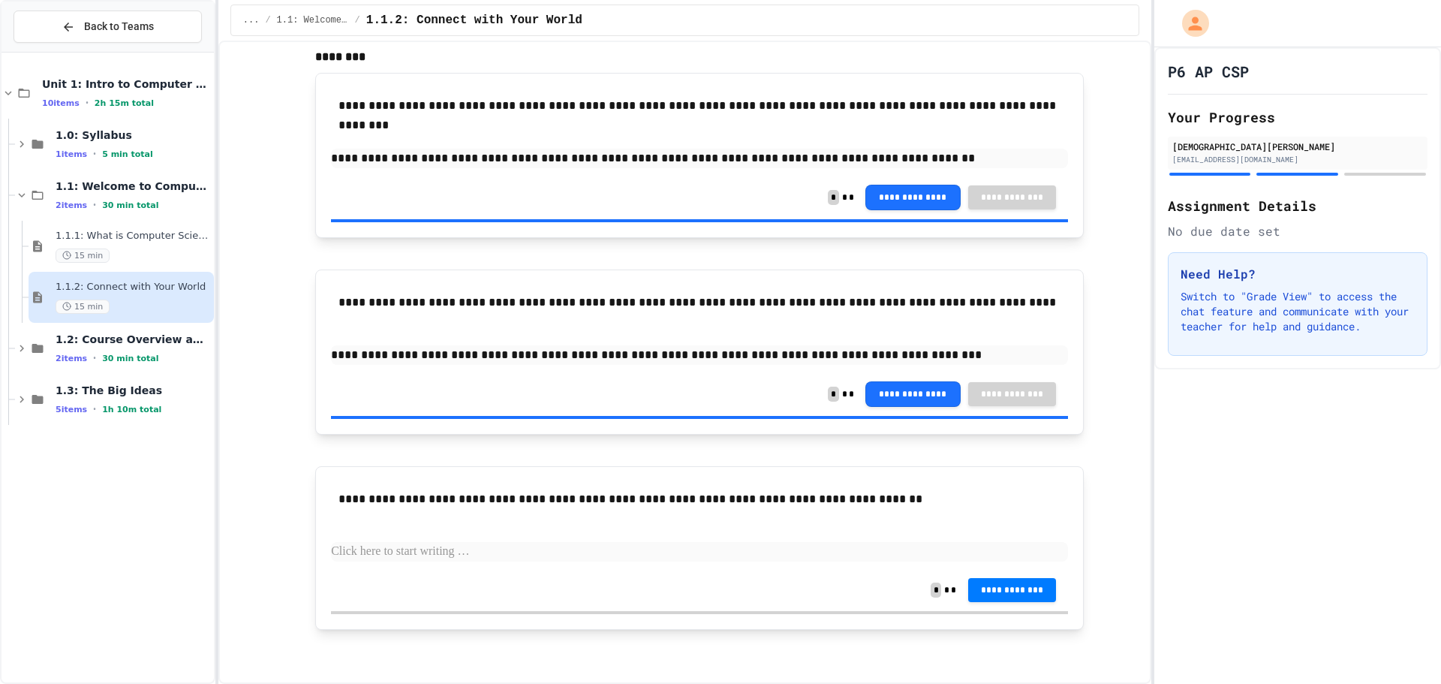
scroll to position [321, 0]
click at [431, 548] on p at bounding box center [699, 552] width 737 height 20
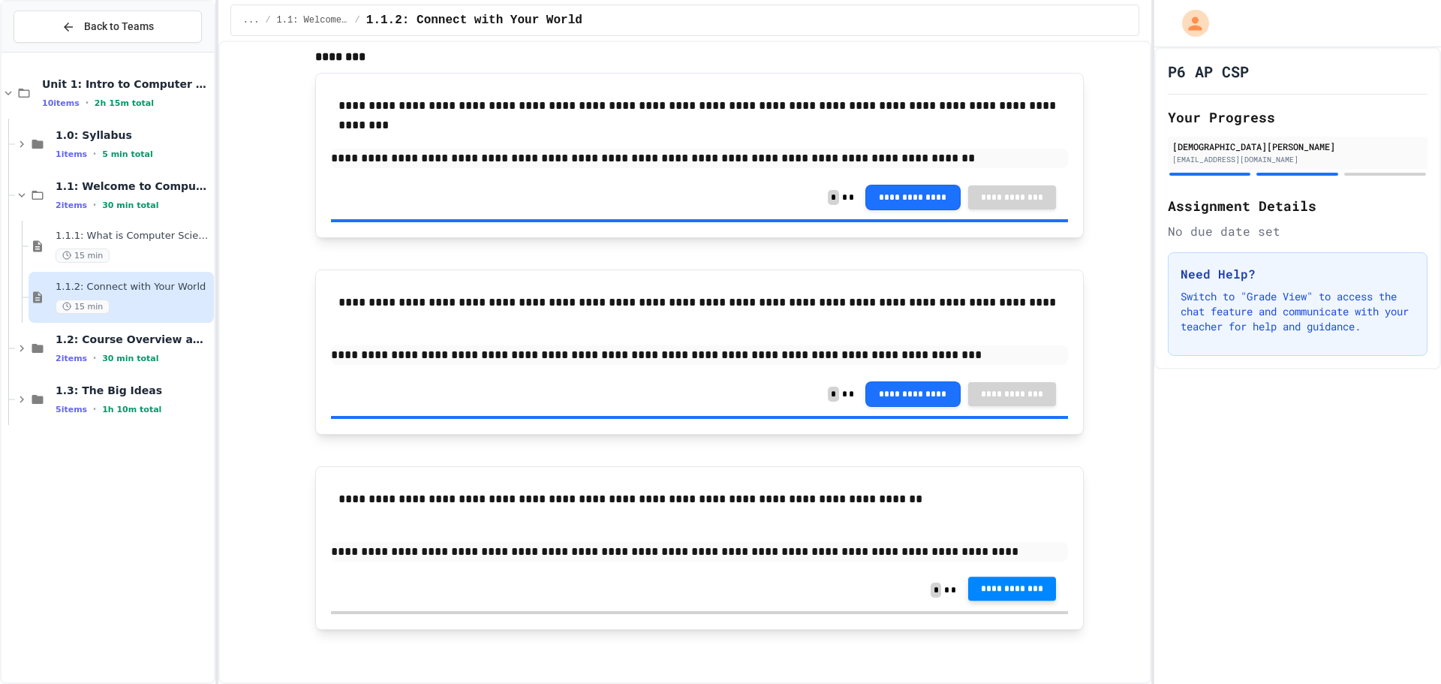
click at [1025, 590] on span "**********" at bounding box center [1012, 589] width 65 height 12
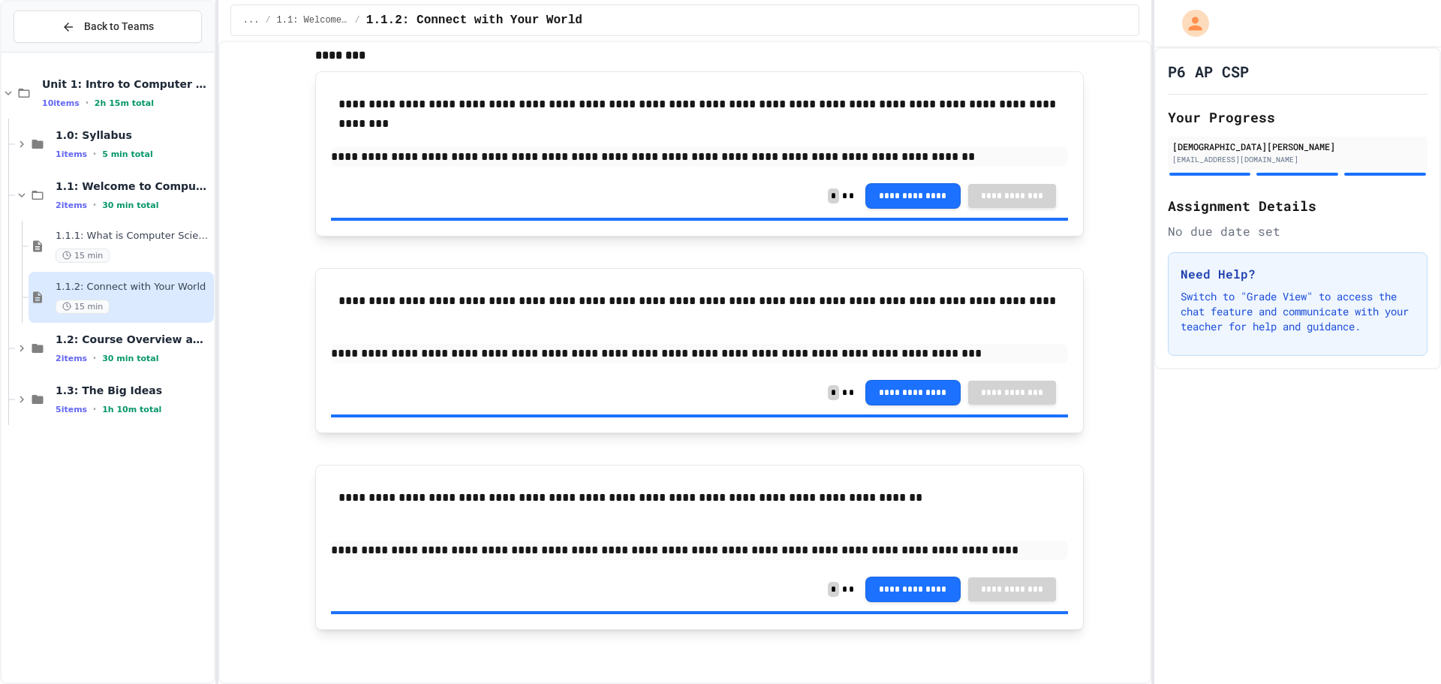
click at [155, 342] on span "1.2: Course Overview and the AP Exam" at bounding box center [133, 340] width 155 height 14
click at [173, 400] on div "1.2.1: Course Overview 15 min" at bounding box center [133, 399] width 155 height 33
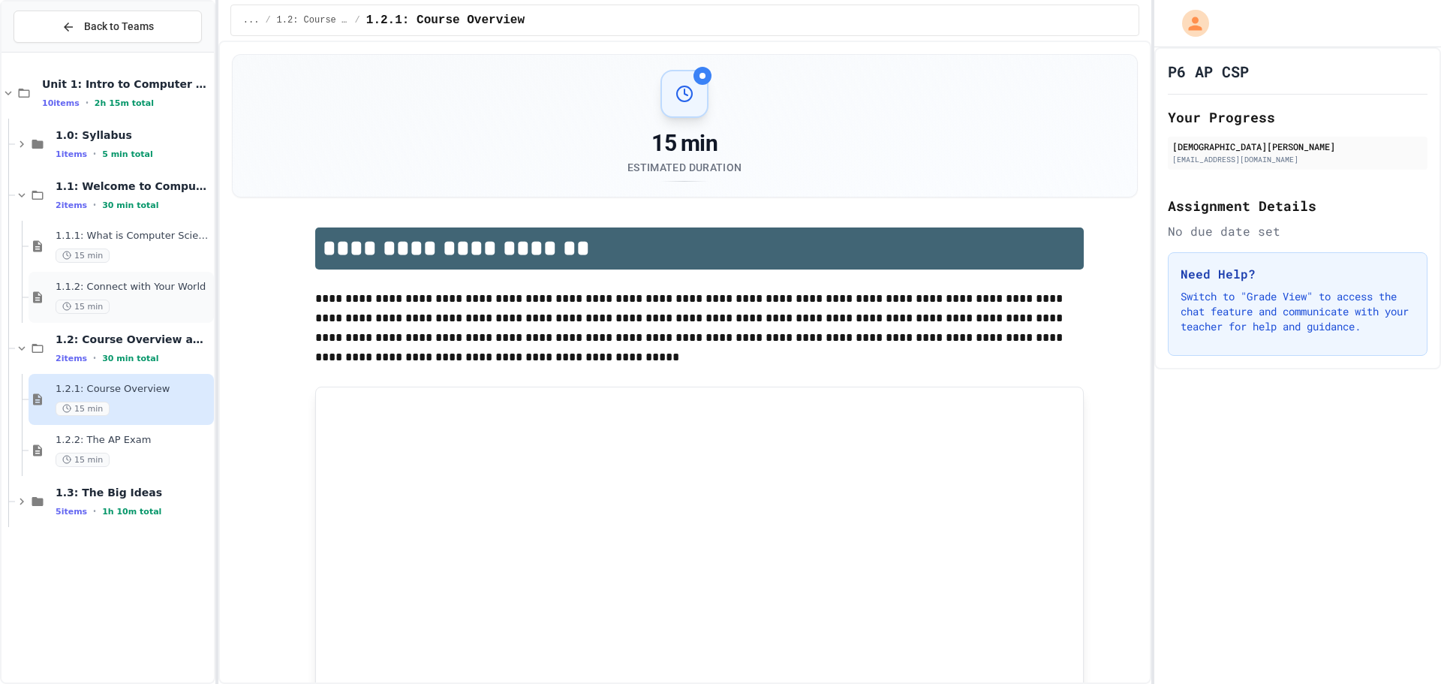
click at [137, 295] on div "1.1.2: Connect with Your World 15 min" at bounding box center [133, 297] width 155 height 33
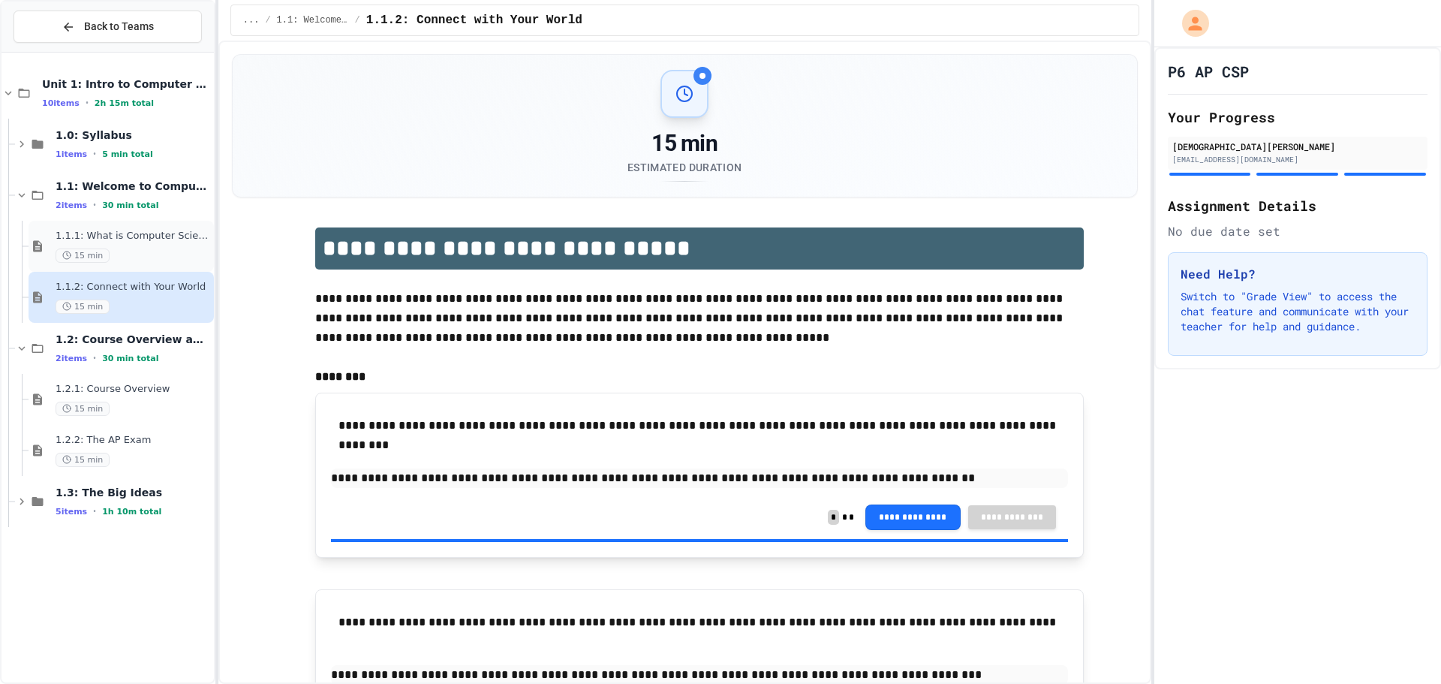
click at [118, 237] on span "1.1.1: What is Computer Science?" at bounding box center [133, 236] width 155 height 13
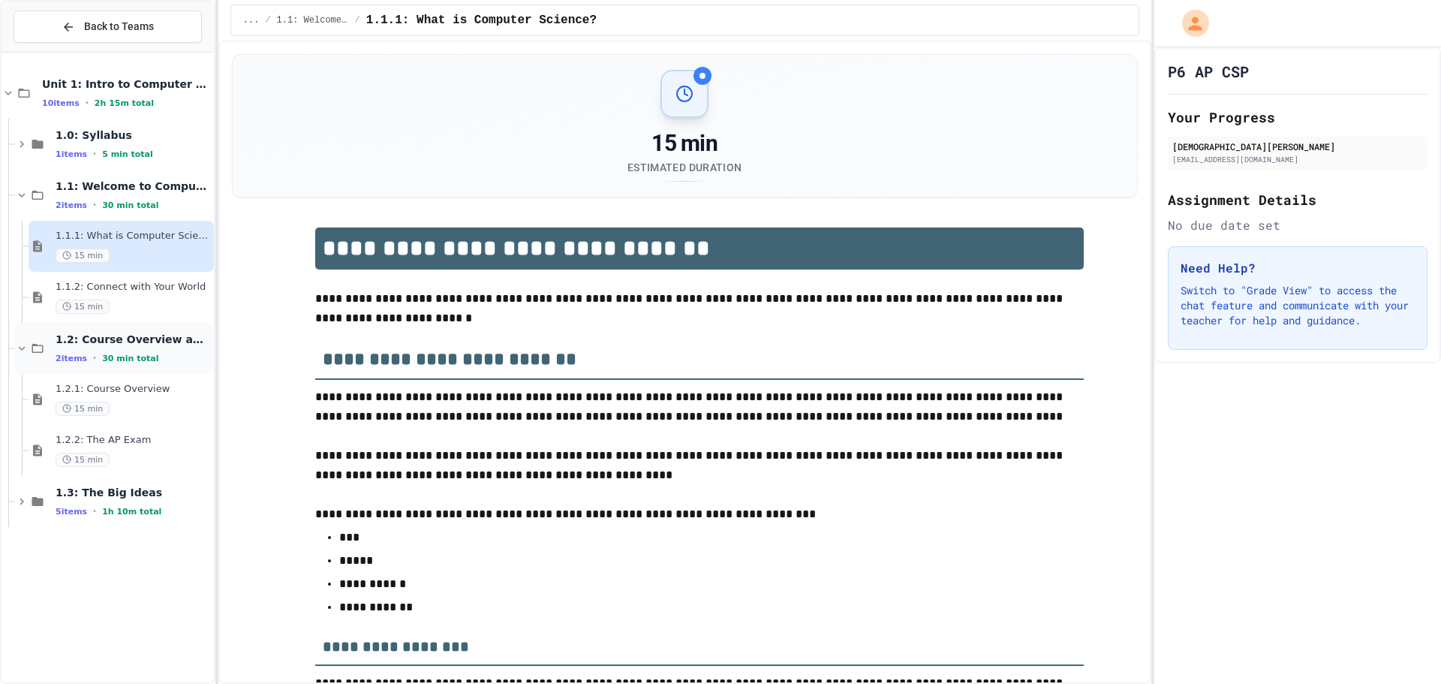
scroll to position [2486, 0]
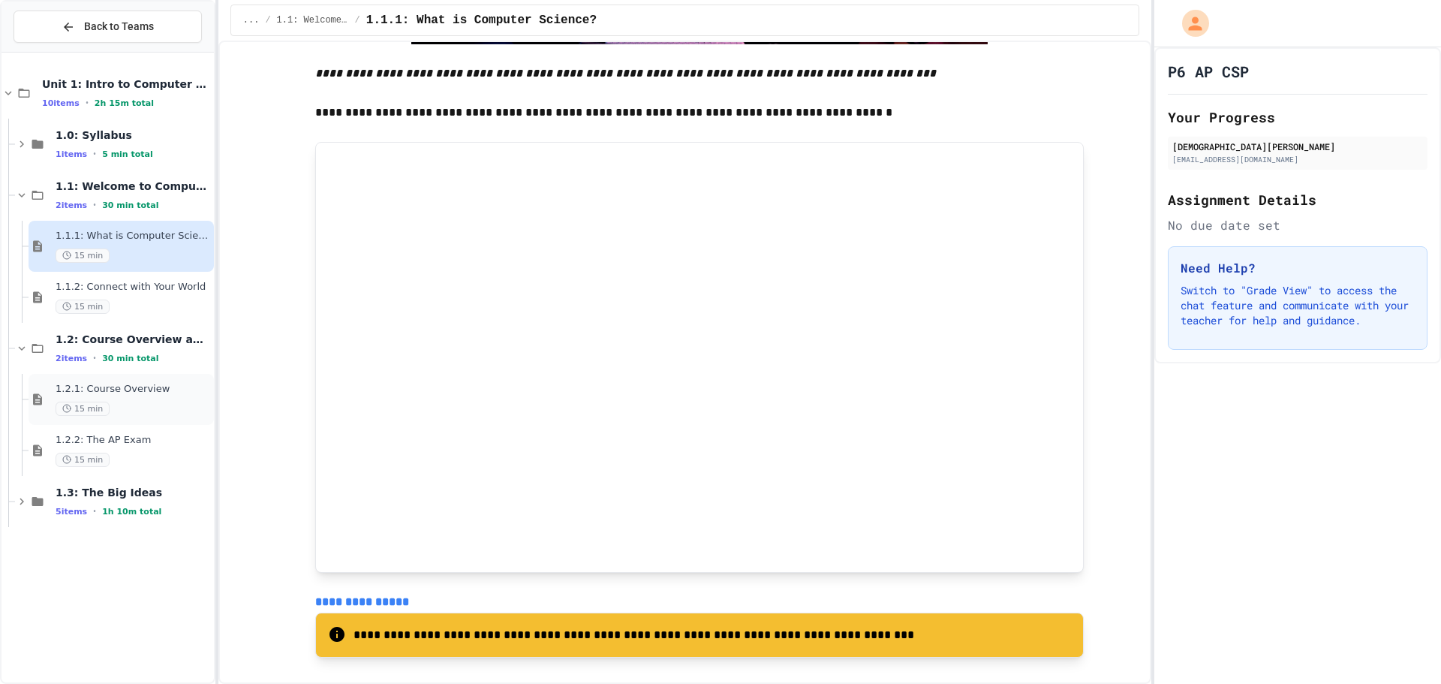
click at [148, 393] on span "1.2.1: Course Overview" at bounding box center [133, 389] width 155 height 13
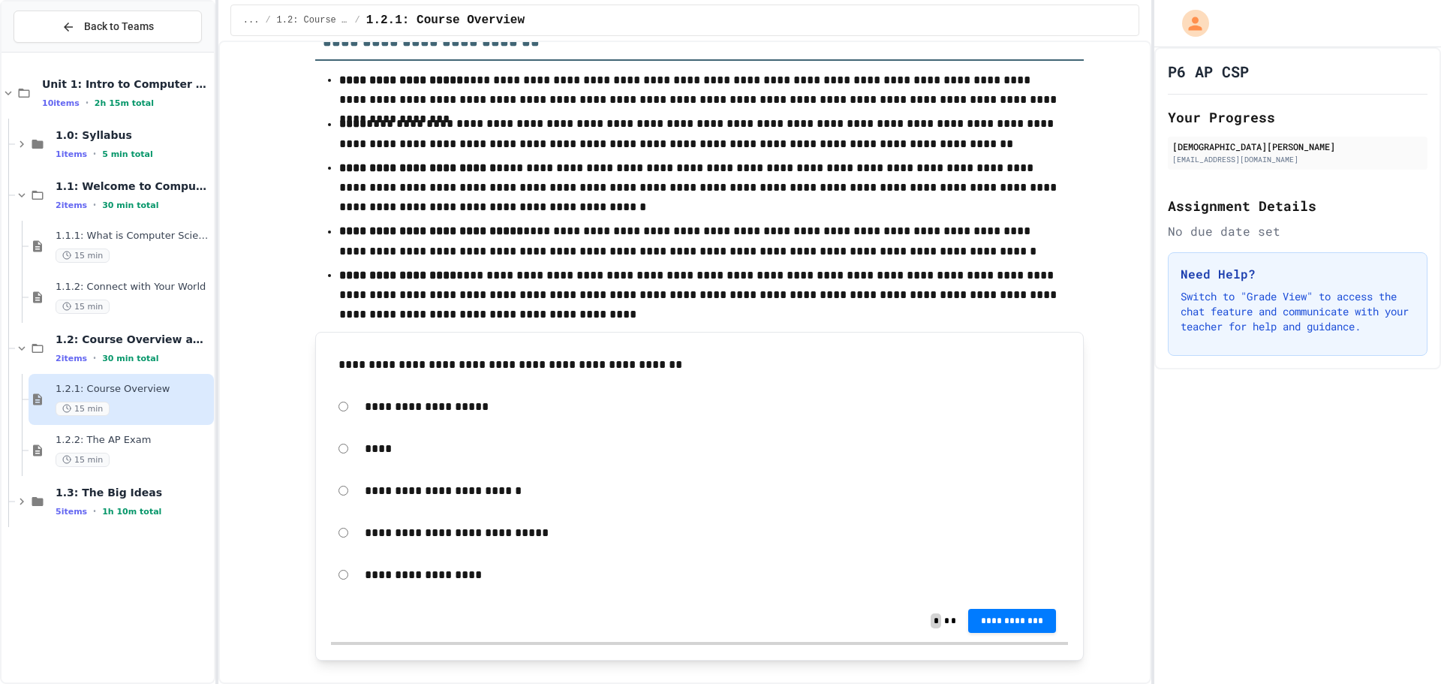
scroll to position [1351, 0]
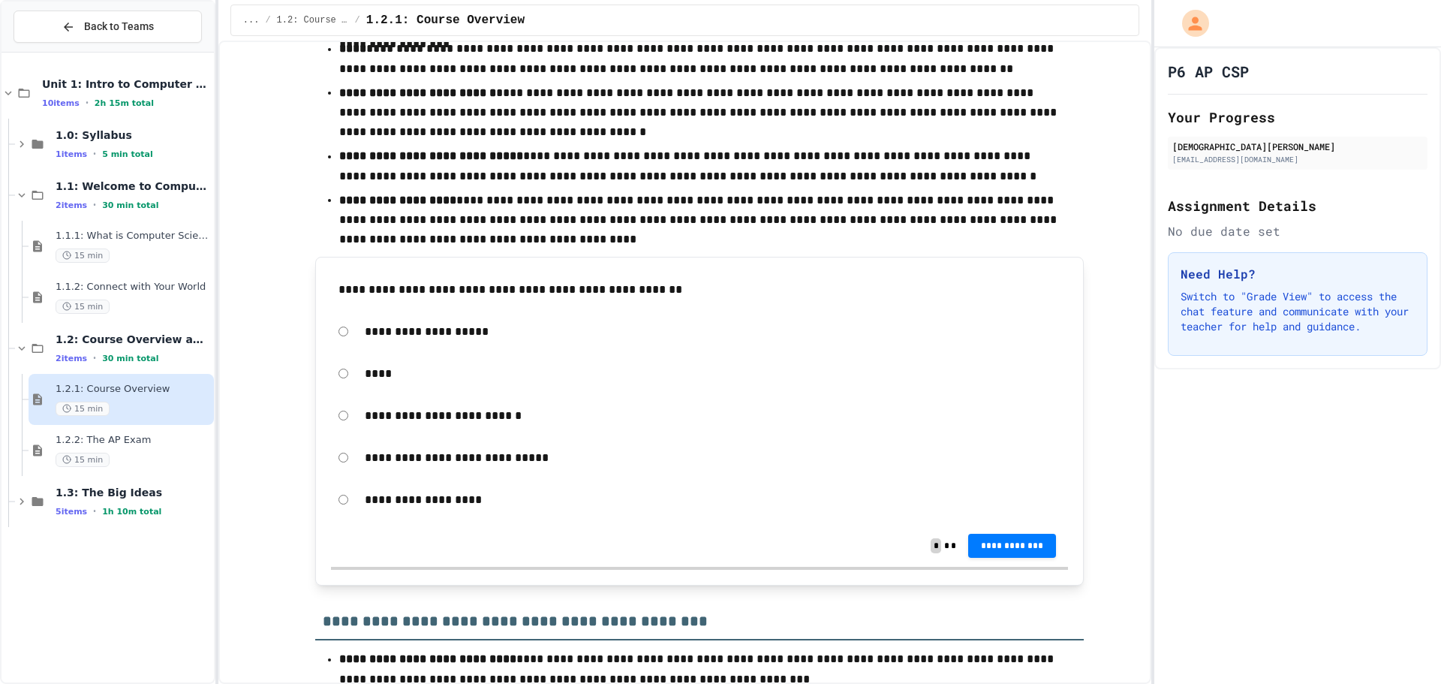
click at [419, 334] on p "**********" at bounding box center [713, 332] width 696 height 20
click at [357, 340] on div "**********" at bounding box center [712, 332] width 711 height 35
click at [347, 339] on div "**********" at bounding box center [699, 332] width 737 height 35
click at [1021, 548] on span "**********" at bounding box center [1012, 544] width 65 height 12
